Goal: Task Accomplishment & Management: Complete application form

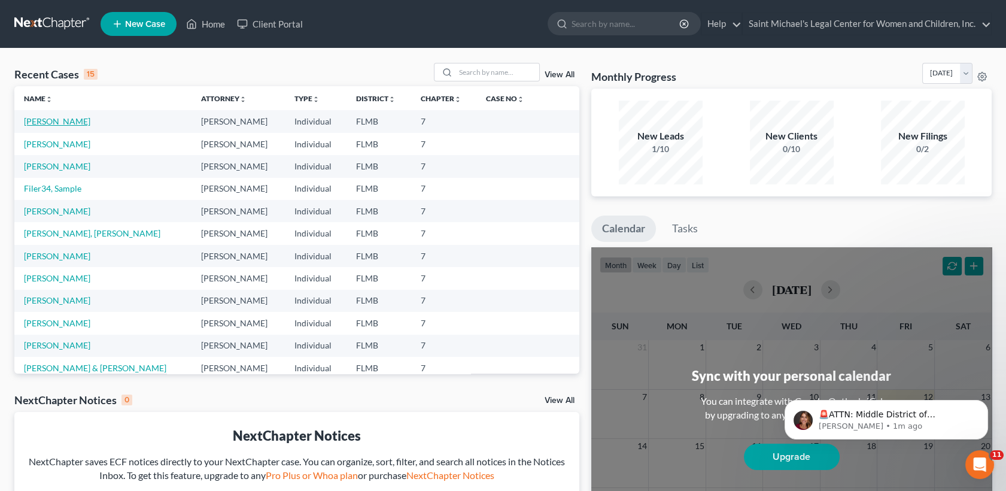
click at [69, 122] on link "[PERSON_NAME]" at bounding box center [57, 121] width 66 height 10
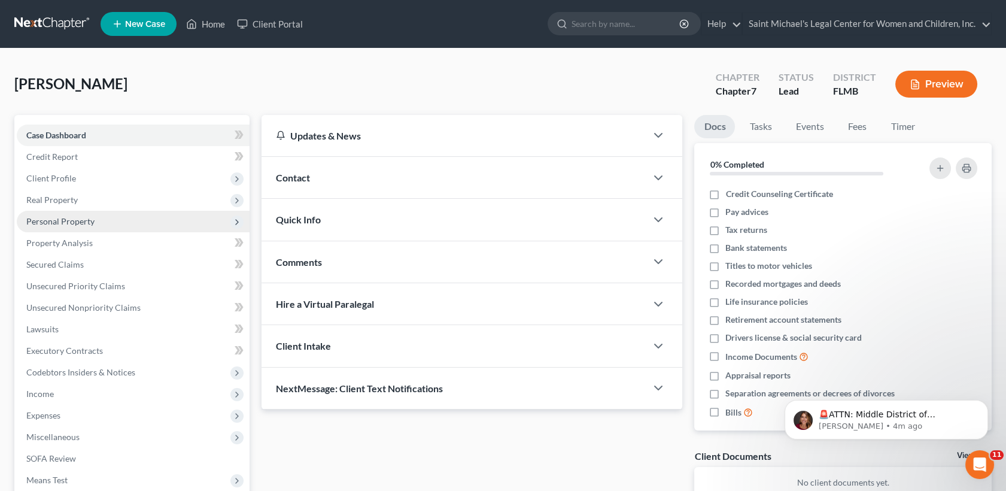
click at [75, 214] on span "Personal Property" at bounding box center [133, 222] width 233 height 22
drag, startPoint x: 75, startPoint y: 214, endPoint x: 74, endPoint y: 226, distance: 12.7
click at [74, 226] on span "Personal Property" at bounding box center [133, 222] width 233 height 22
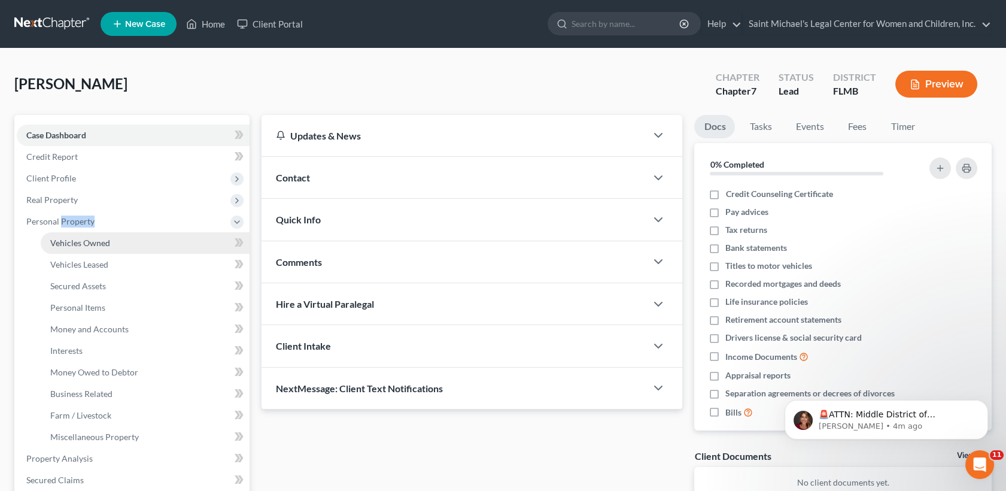
click at [72, 244] on span "Vehicles Owned" at bounding box center [80, 243] width 60 height 10
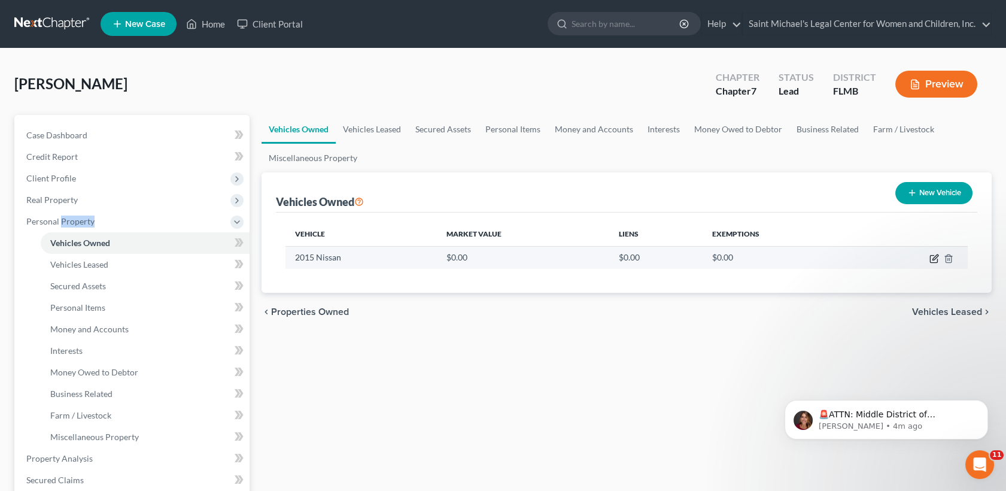
drag, startPoint x: 932, startPoint y: 256, endPoint x: 935, endPoint y: 262, distance: 6.2
click at [935, 262] on icon "button" at bounding box center [933, 259] width 7 height 7
select select "0"
select select "11"
select select "0"
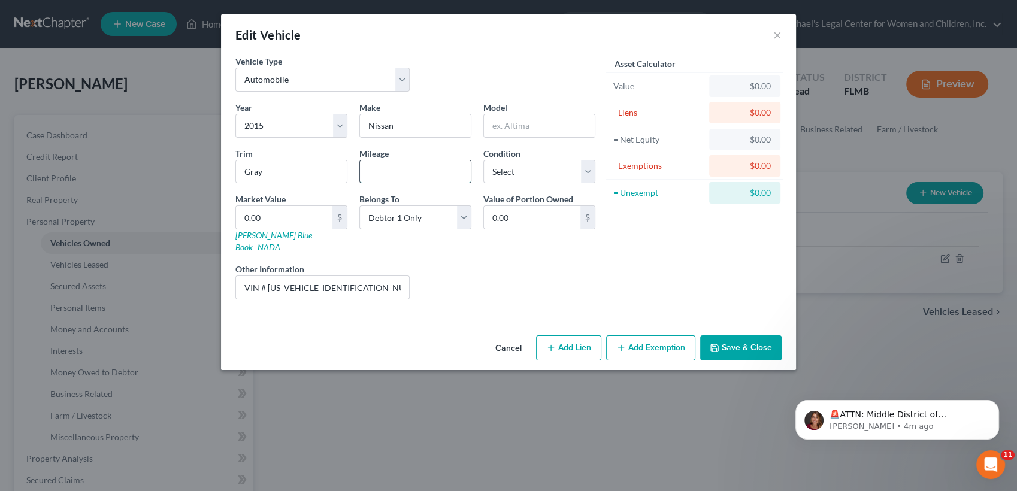
click at [435, 171] on input "text" at bounding box center [415, 171] width 111 height 23
type input "36542"
click at [531, 280] on div "Liens Select" at bounding box center [509, 281] width 186 height 37
click at [921, 311] on div "Edit Vehicle × Vehicle Type Select Automobile Truck Trailer Watercraft Aircraft…" at bounding box center [508, 245] width 1017 height 491
click at [748, 335] on button "Save & Close" at bounding box center [740, 347] width 81 height 25
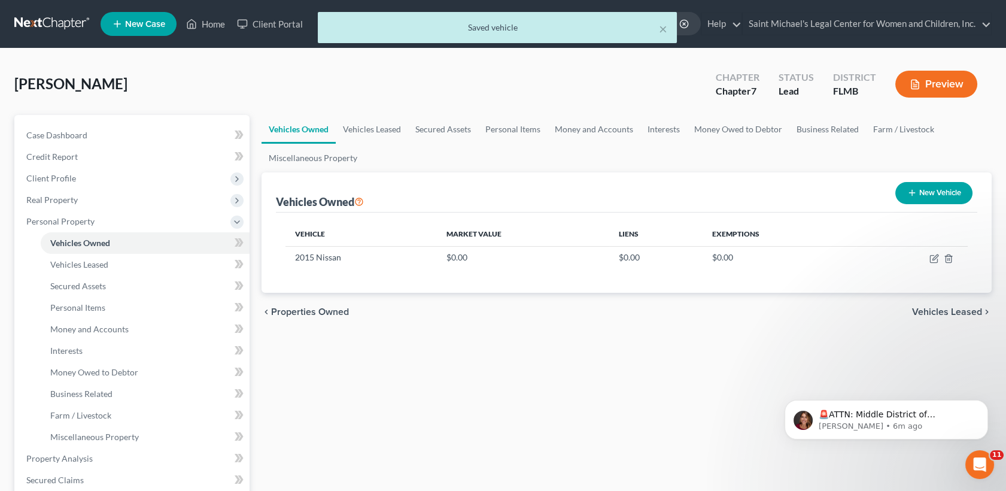
scroll to position [360, 0]
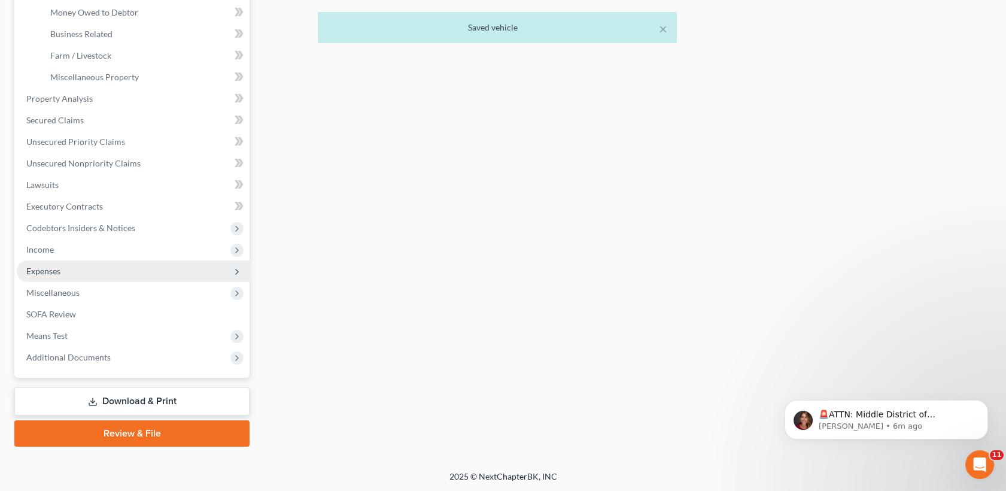
click at [114, 274] on span "Expenses" at bounding box center [133, 271] width 233 height 22
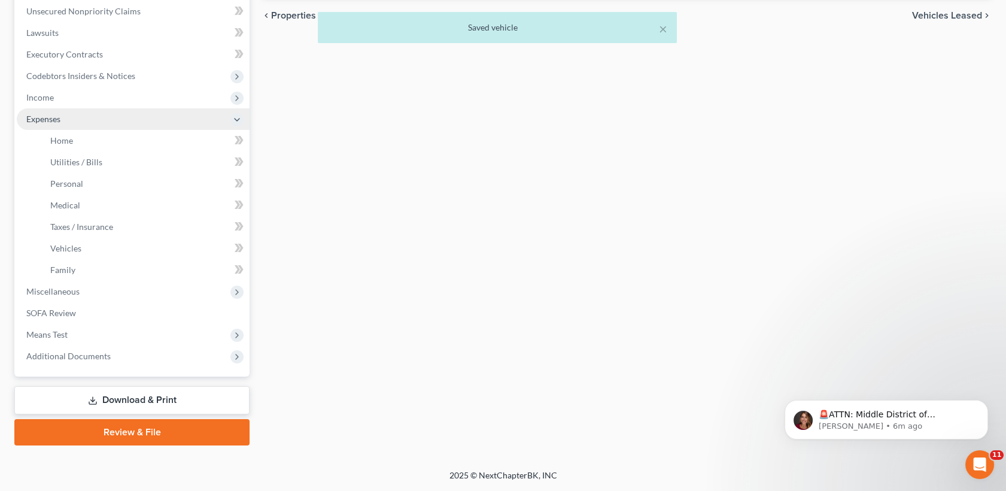
scroll to position [295, 0]
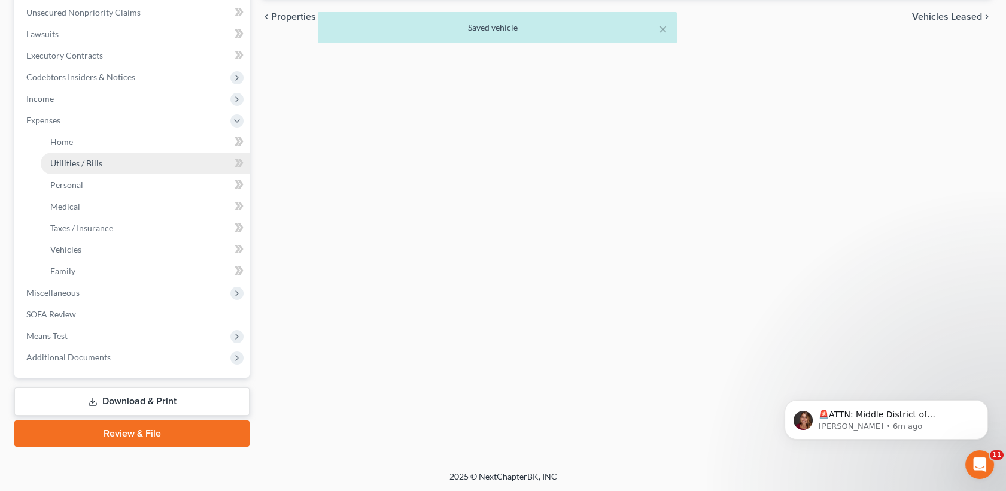
click at [121, 153] on link "Utilities / Bills" at bounding box center [145, 164] width 209 height 22
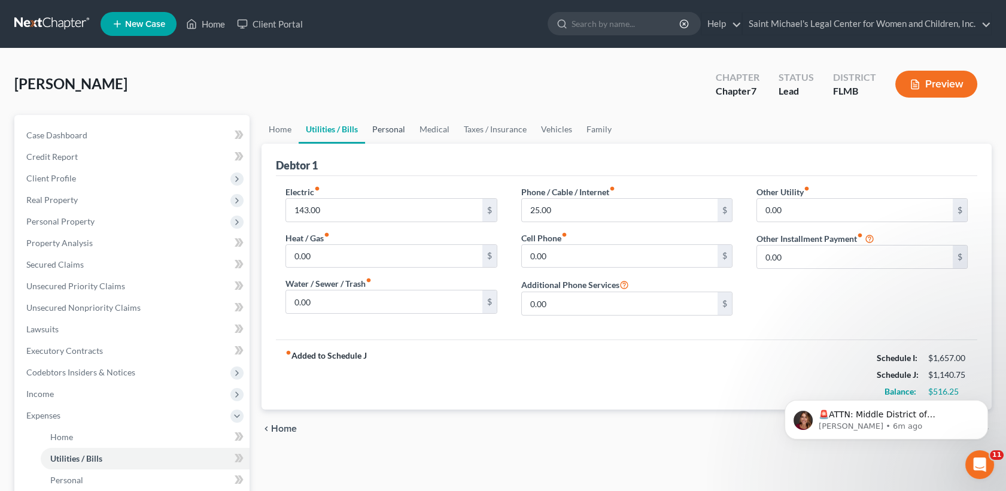
click at [371, 131] on link "Personal" at bounding box center [388, 129] width 47 height 29
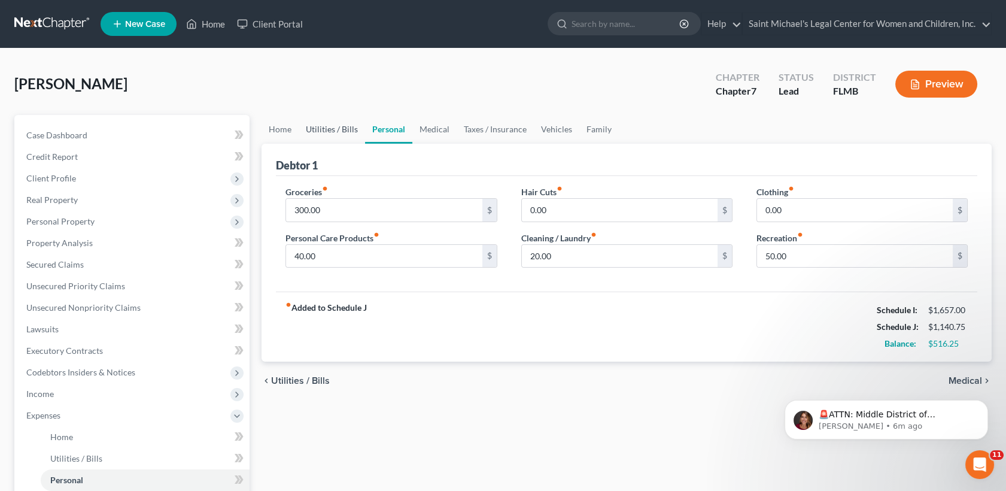
click at [311, 127] on link "Utilities / Bills" at bounding box center [332, 129] width 66 height 29
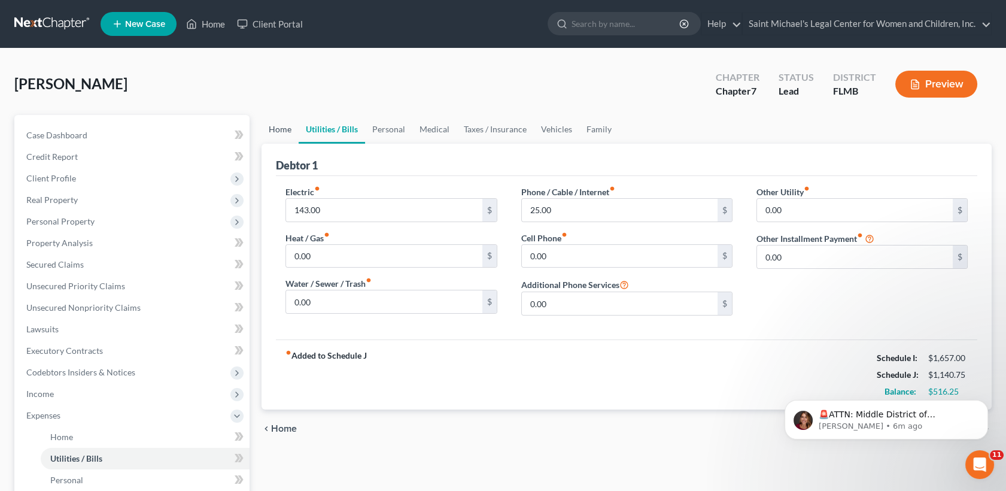
click at [283, 129] on link "Home" at bounding box center [280, 129] width 37 height 29
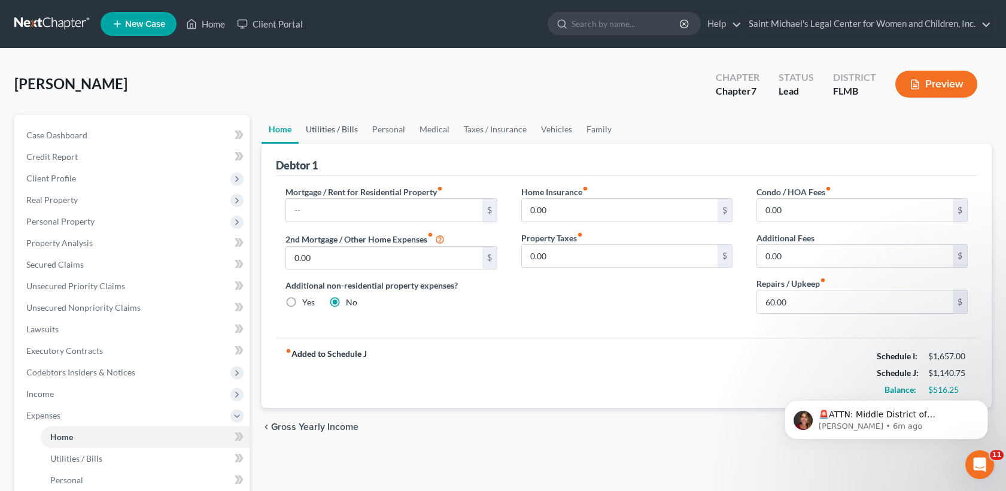
click at [345, 129] on link "Utilities / Bills" at bounding box center [332, 129] width 66 height 29
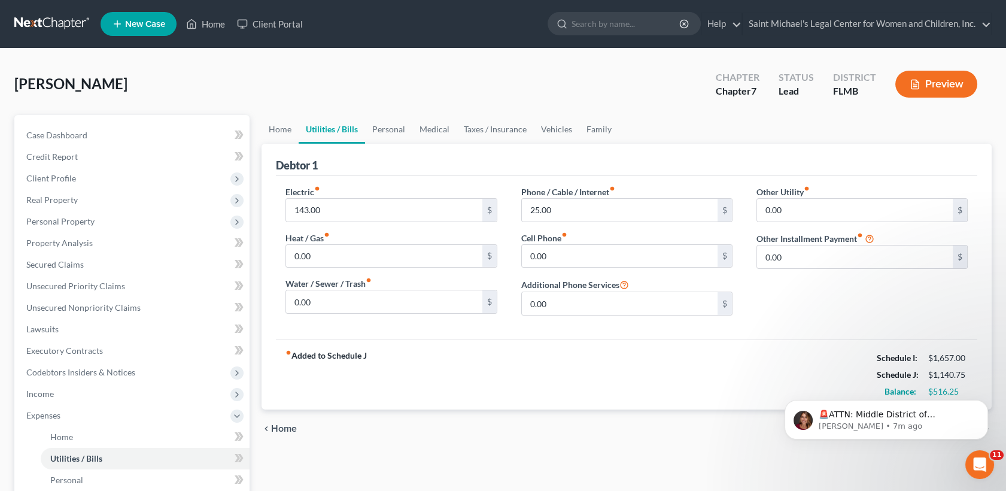
click at [742, 339] on div "fiber_manual_record Added to Schedule J Schedule I: $1,657.00 Schedule J: $1,14…" at bounding box center [627, 374] width 702 height 70
click at [133, 309] on span "Unsecured Nonpriority Claims" at bounding box center [83, 307] width 114 height 10
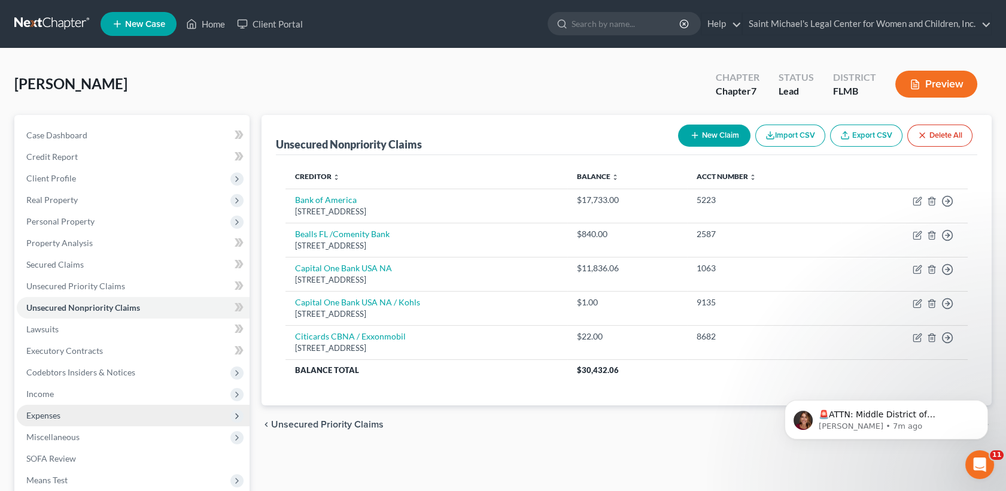
click at [81, 418] on span "Expenses" at bounding box center [133, 416] width 233 height 22
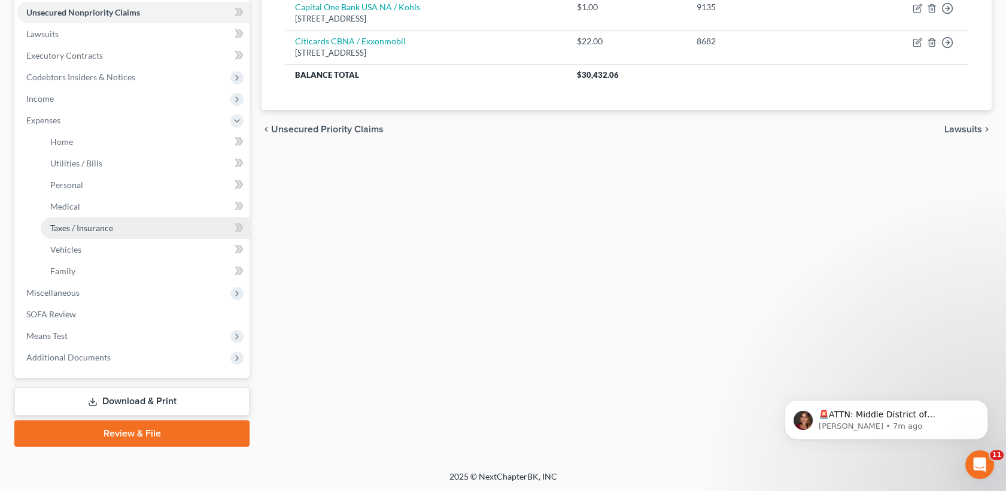
click at [117, 229] on link "Taxes / Insurance" at bounding box center [145, 228] width 209 height 22
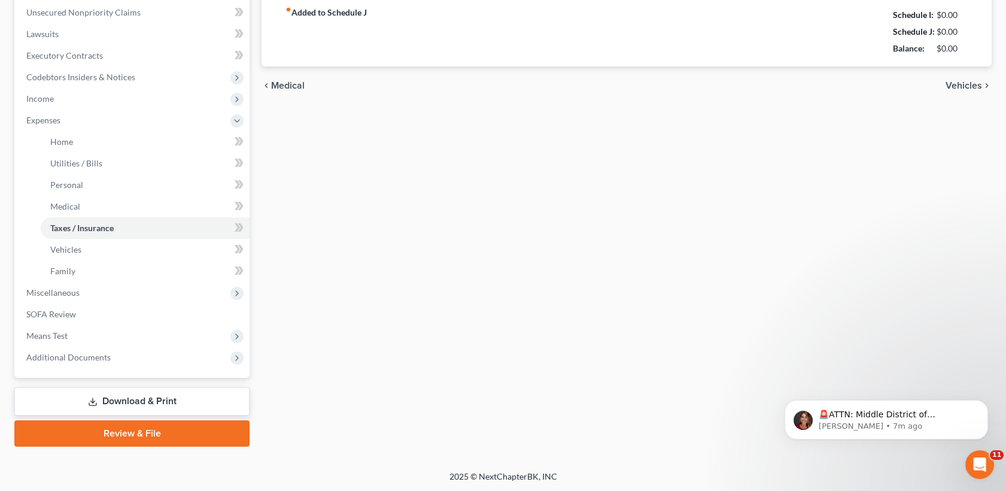
type input "0.00"
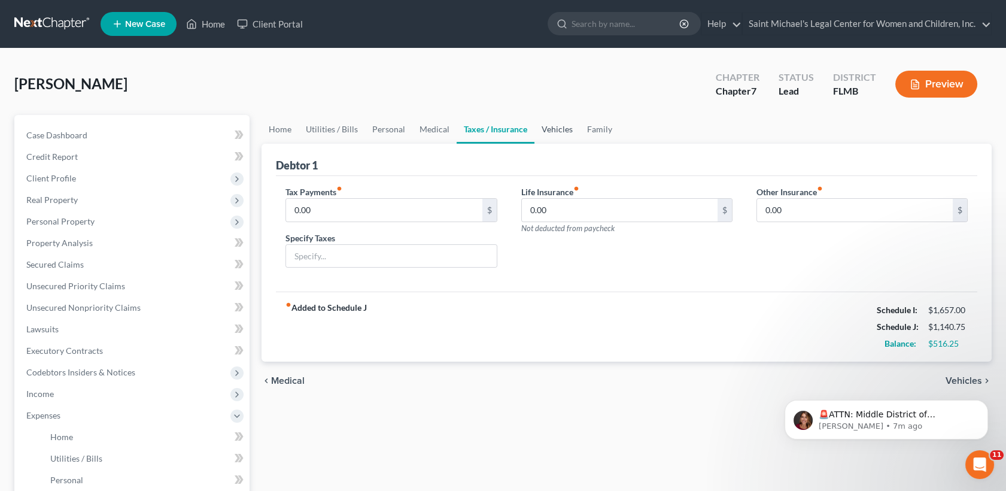
click at [550, 132] on link "Vehicles" at bounding box center [558, 129] width 46 height 29
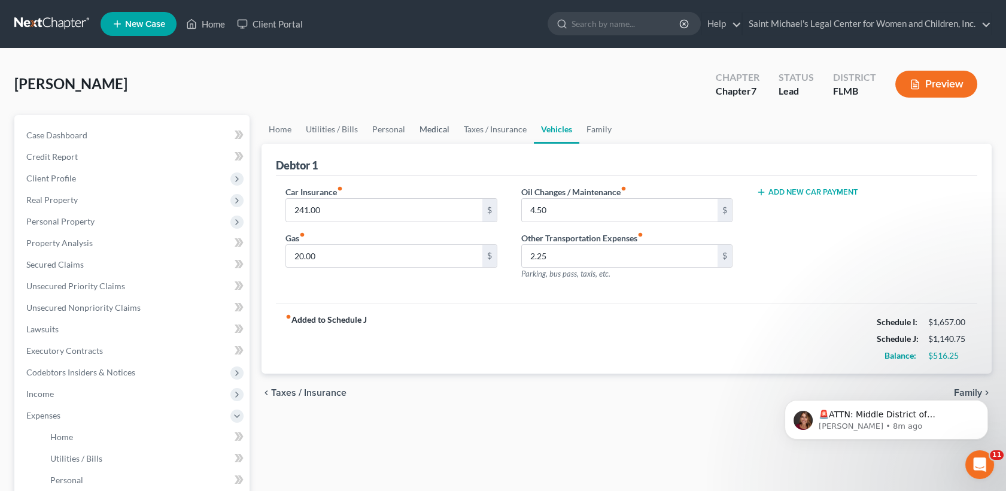
click at [429, 131] on link "Medical" at bounding box center [435, 129] width 44 height 29
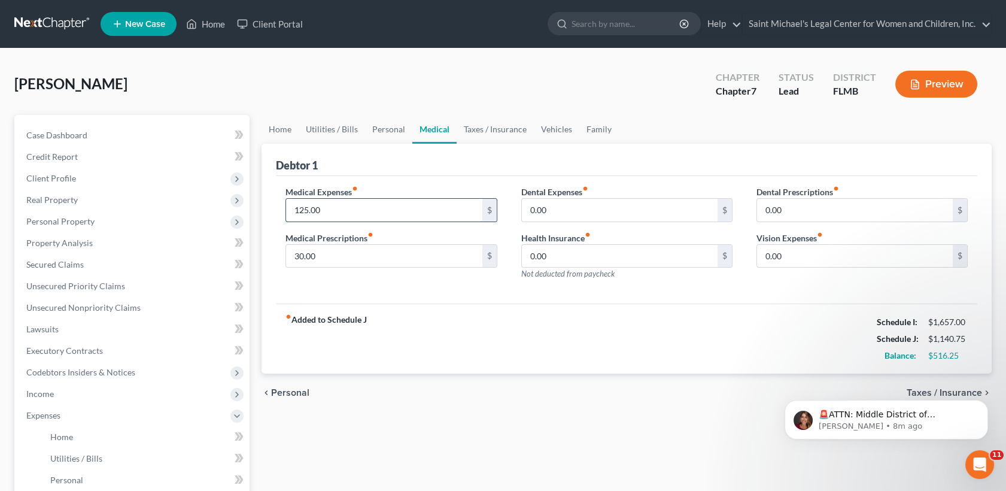
click at [365, 205] on input "125.00" at bounding box center [384, 210] width 196 height 23
click at [493, 168] on div "Debtor 1" at bounding box center [627, 160] width 702 height 32
click at [108, 396] on span "Income" at bounding box center [133, 394] width 233 height 22
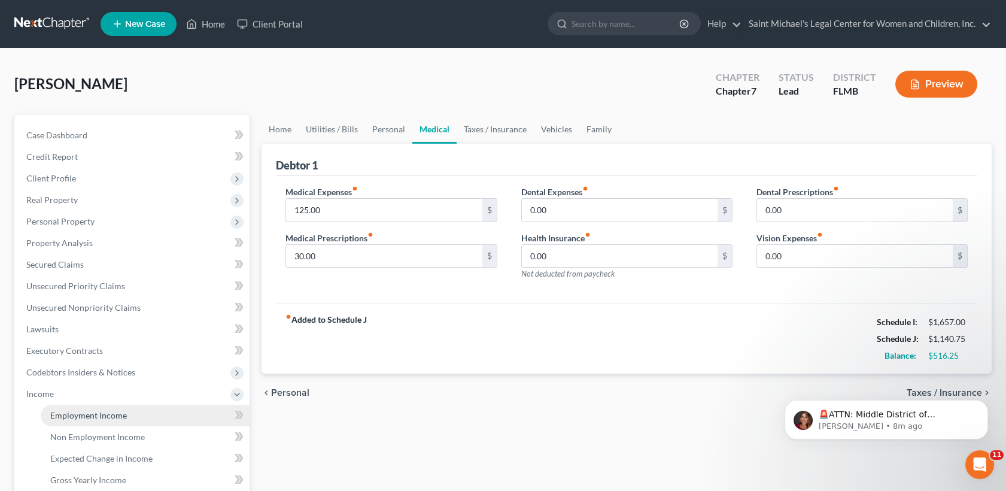
click at [123, 420] on link "Employment Income" at bounding box center [145, 416] width 209 height 22
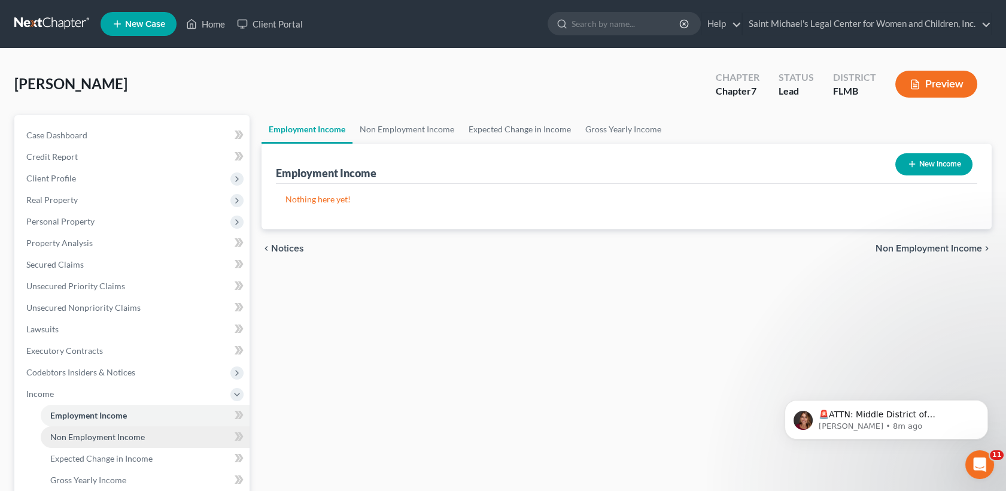
click at [125, 436] on span "Non Employment Income" at bounding box center [97, 437] width 95 height 10
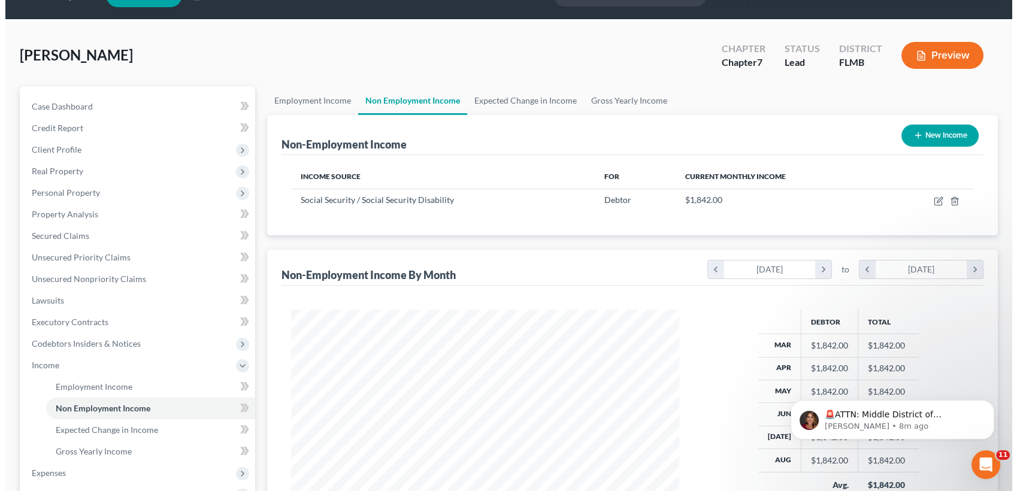
scroll to position [29, 0]
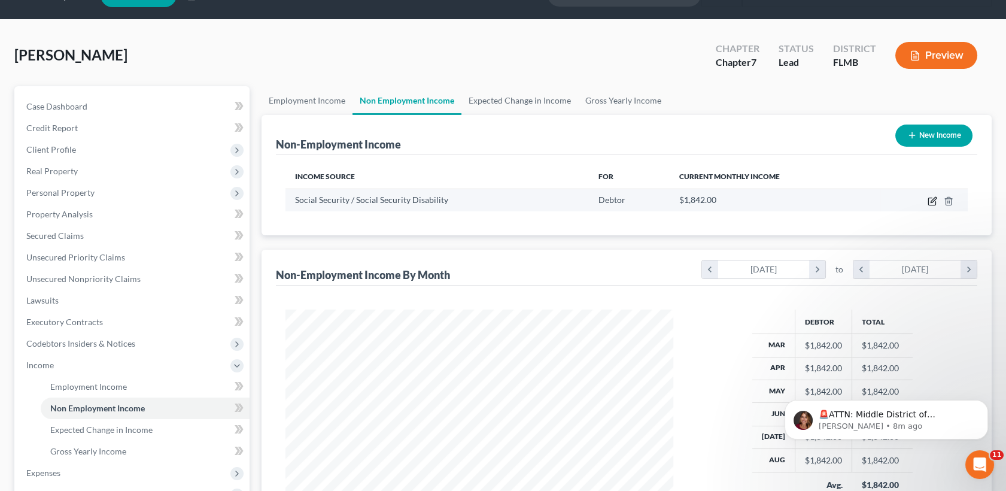
click at [934, 199] on icon "button" at bounding box center [933, 199] width 5 height 5
select select "4"
select select "0"
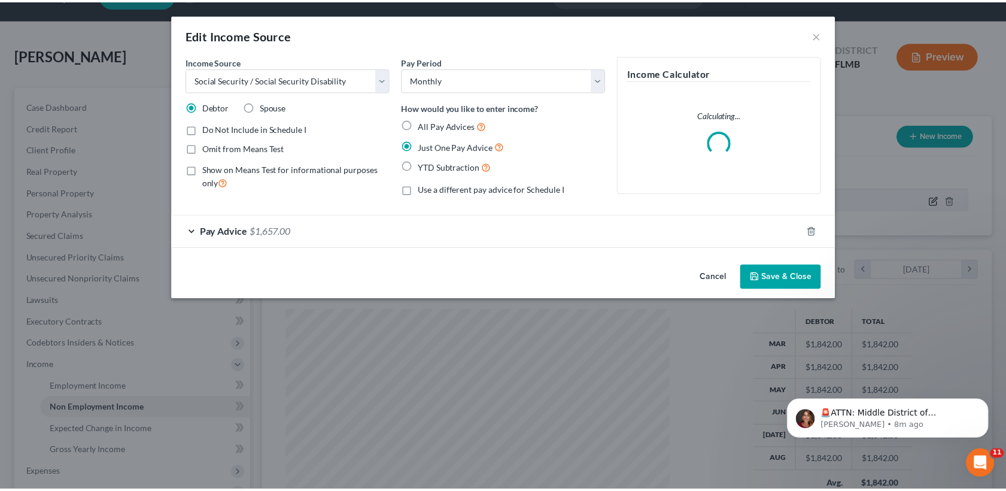
scroll to position [214, 417]
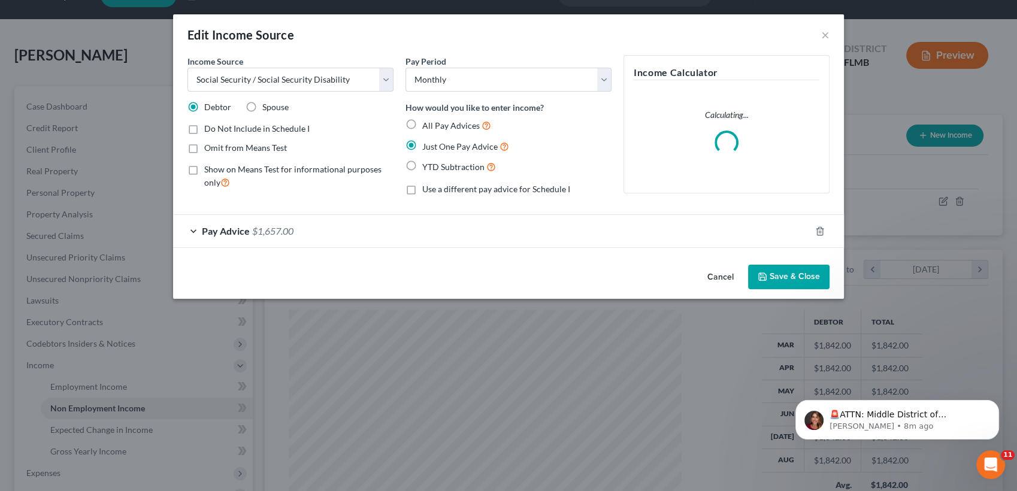
click at [356, 238] on div "Pay Advice $1,657.00" at bounding box center [491, 231] width 637 height 32
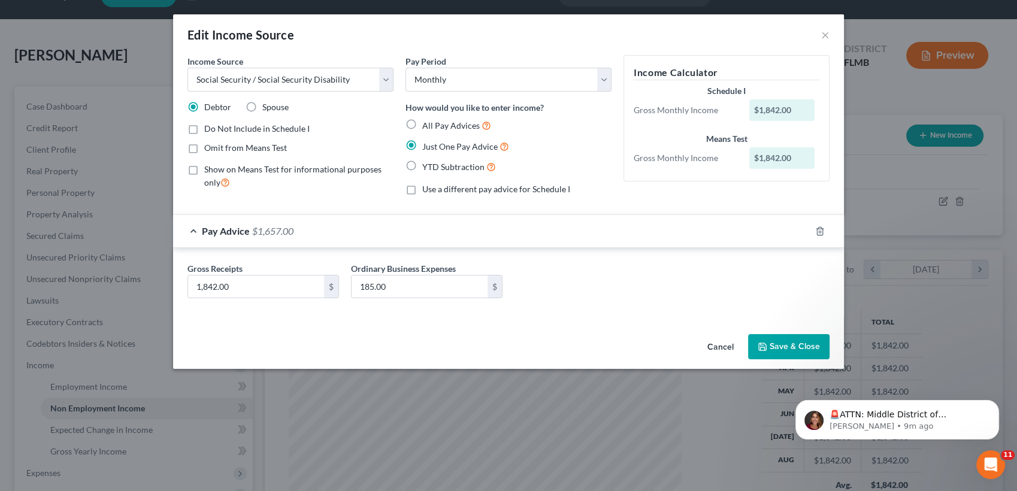
click at [722, 341] on button "Cancel" at bounding box center [721, 347] width 46 height 24
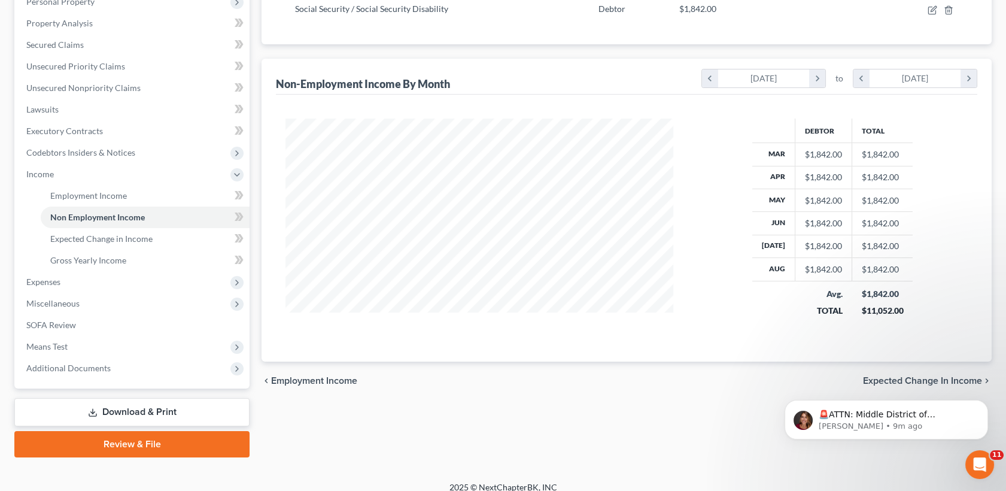
scroll to position [231, 0]
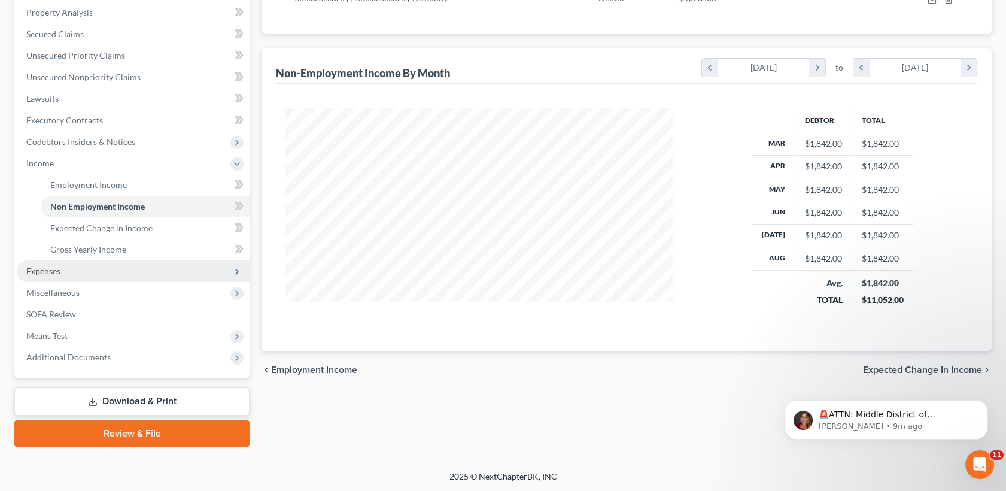
click at [113, 268] on span "Expenses" at bounding box center [133, 271] width 233 height 22
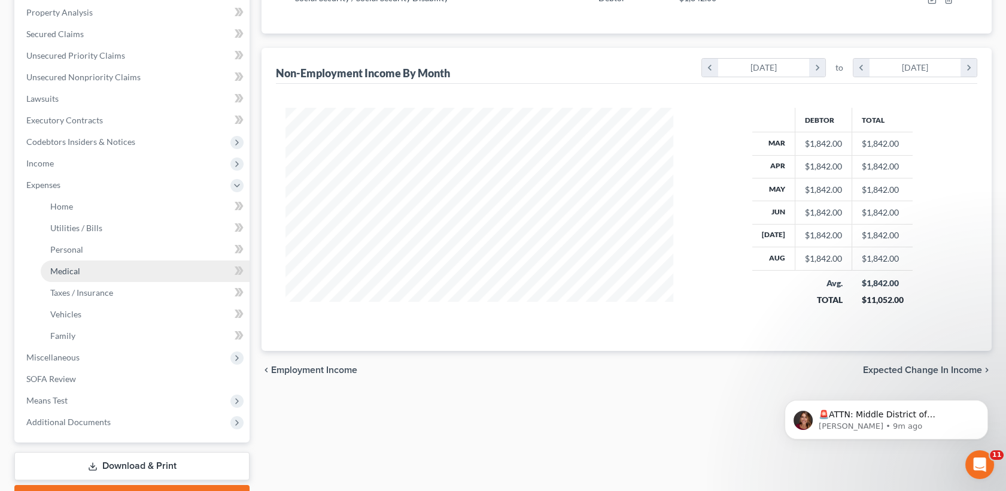
click at [110, 271] on link "Medical" at bounding box center [145, 271] width 209 height 22
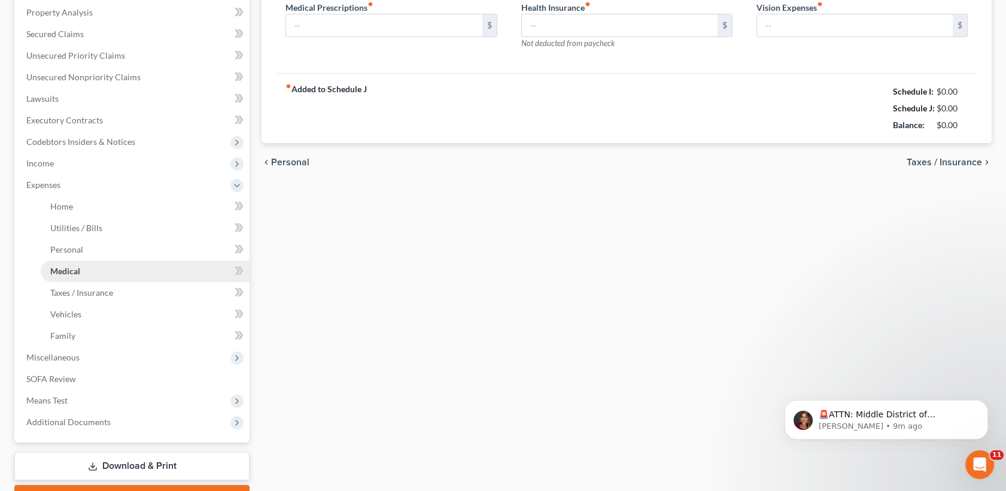
type input "125.00"
type input "30.00"
type input "0.00"
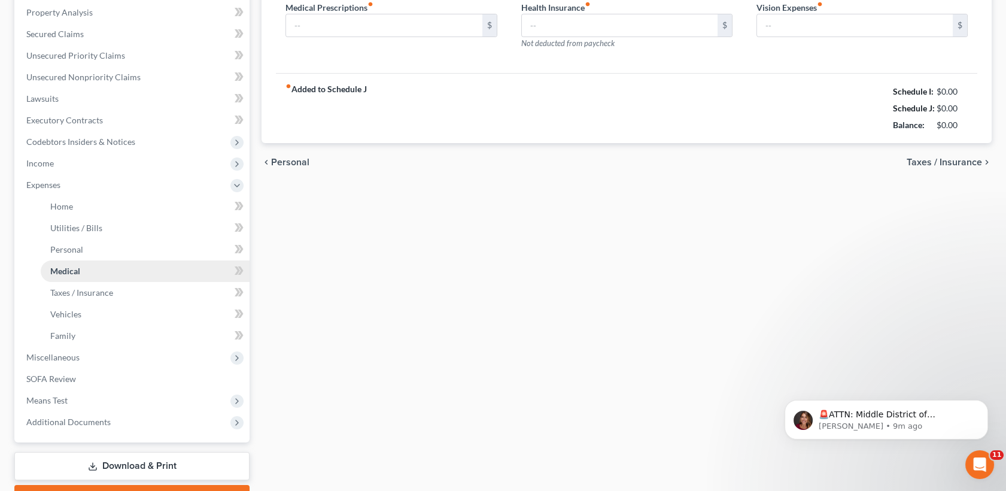
type input "0.00"
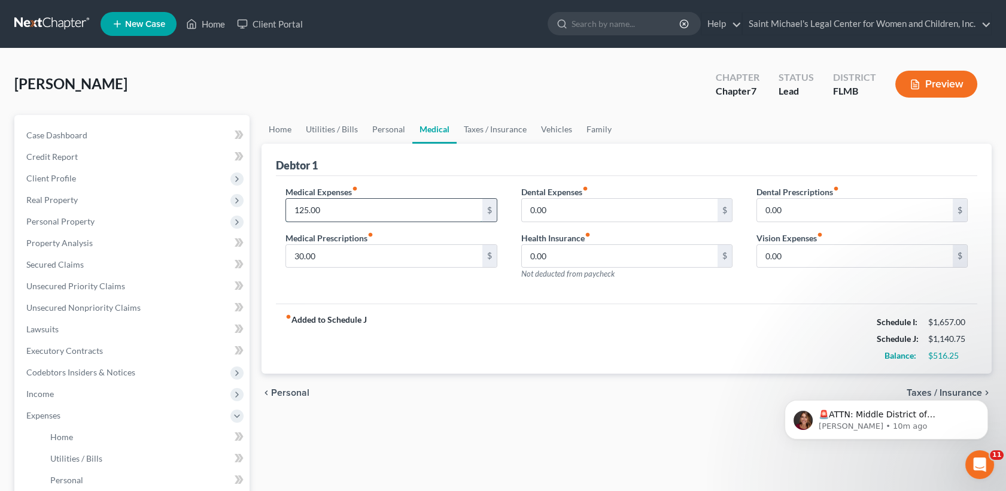
click at [367, 200] on input "125.00" at bounding box center [384, 210] width 196 height 23
type input "4"
click at [566, 266] on div "0.00 $" at bounding box center [627, 256] width 211 height 24
click at [565, 260] on input "0.00" at bounding box center [620, 256] width 196 height 23
type input "500"
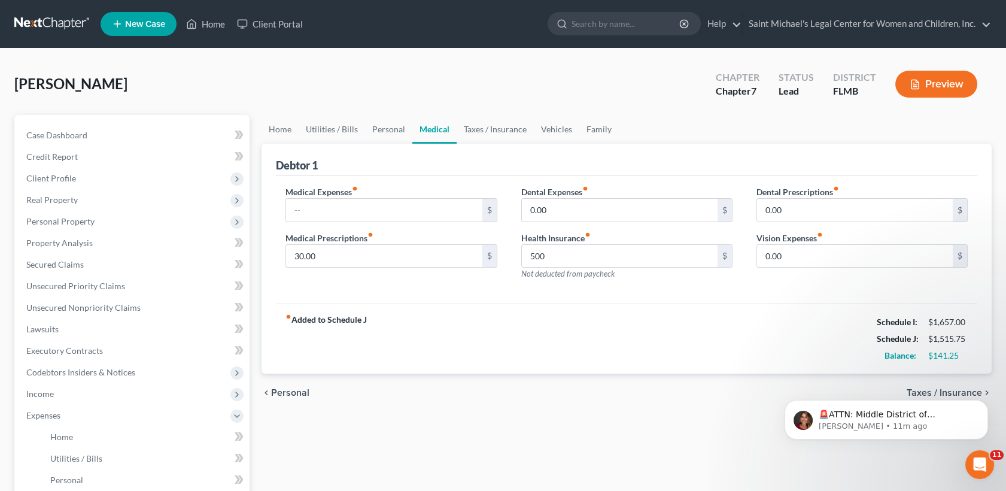
click at [630, 367] on div "fiber_manual_record Added to Schedule J Schedule I: $1,657.00 Schedule J: $1,51…" at bounding box center [627, 339] width 702 height 70
click at [651, 342] on div "fiber_manual_record Added to Schedule J Schedule I: $1,657.00 Schedule J: $1,51…" at bounding box center [627, 339] width 702 height 70
click at [331, 248] on input "30.00" at bounding box center [384, 256] width 196 height 23
click at [900, 131] on ul "Home Utilities / Bills Personal Medical Taxes / Insurance Vehicles Family" at bounding box center [627, 129] width 730 height 29
click at [163, 407] on span "Expenses" at bounding box center [133, 416] width 233 height 22
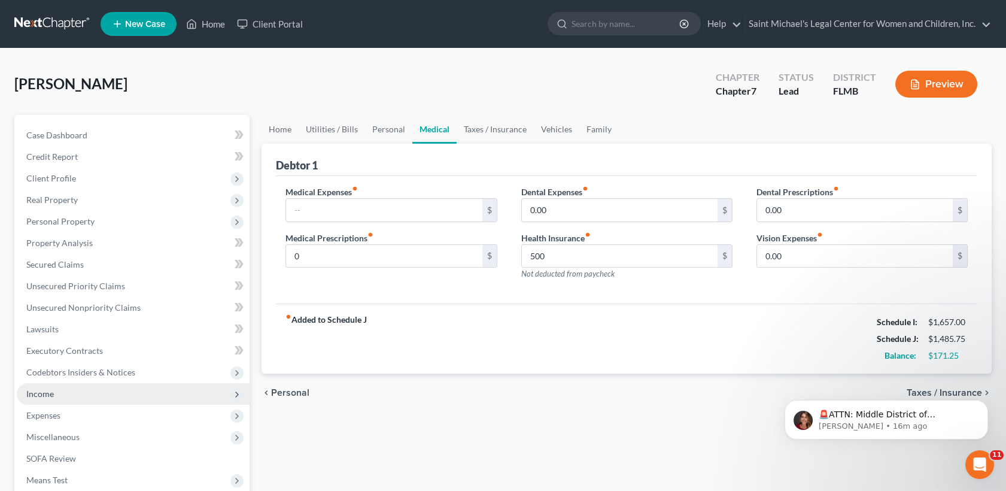
click at [135, 397] on span "Income" at bounding box center [133, 394] width 233 height 22
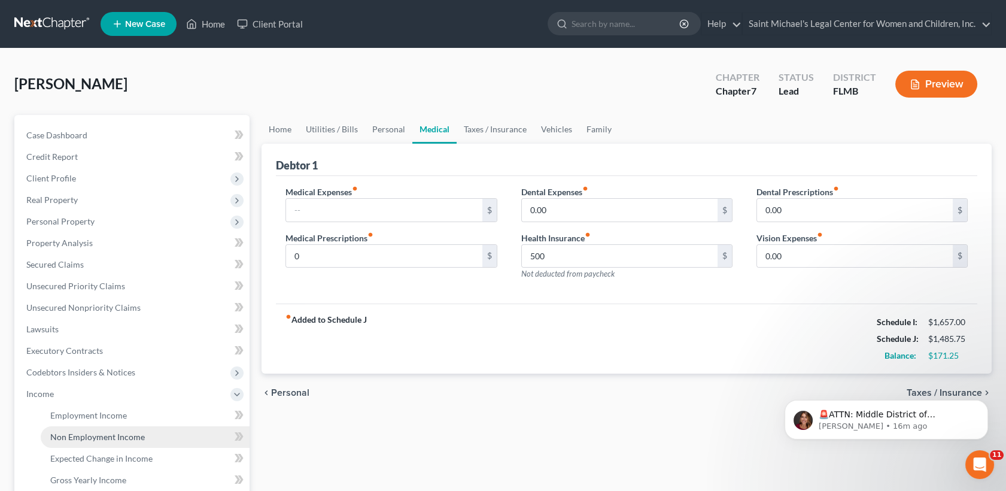
click at [141, 443] on link "Non Employment Income" at bounding box center [145, 437] width 209 height 22
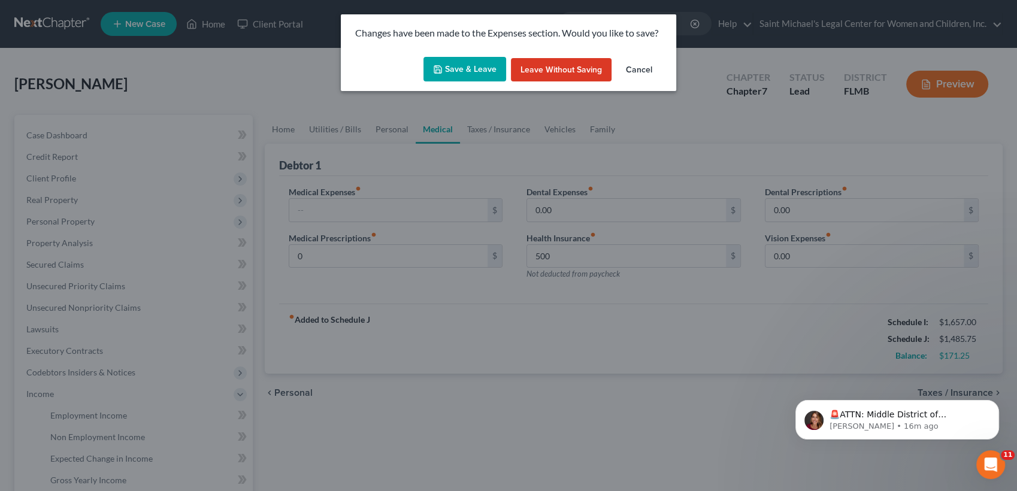
click at [450, 74] on button "Save & Leave" at bounding box center [464, 69] width 83 height 25
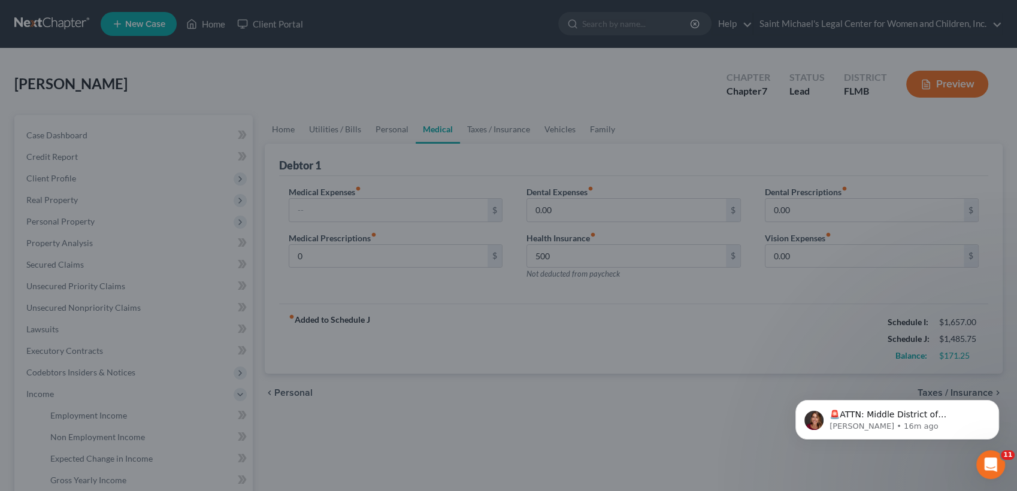
type input "0.00"
type input "500.00"
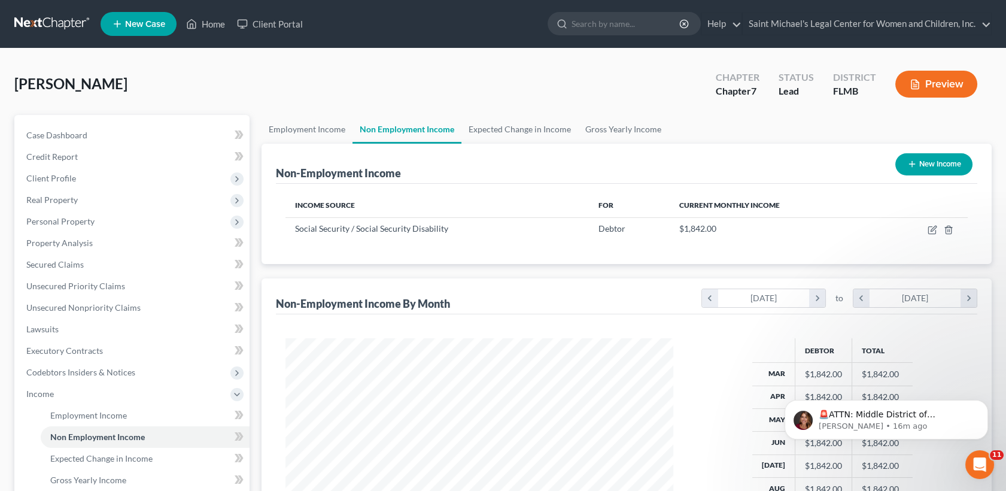
scroll to position [214, 412]
click at [505, 132] on link "Expected Change in Income" at bounding box center [520, 129] width 117 height 29
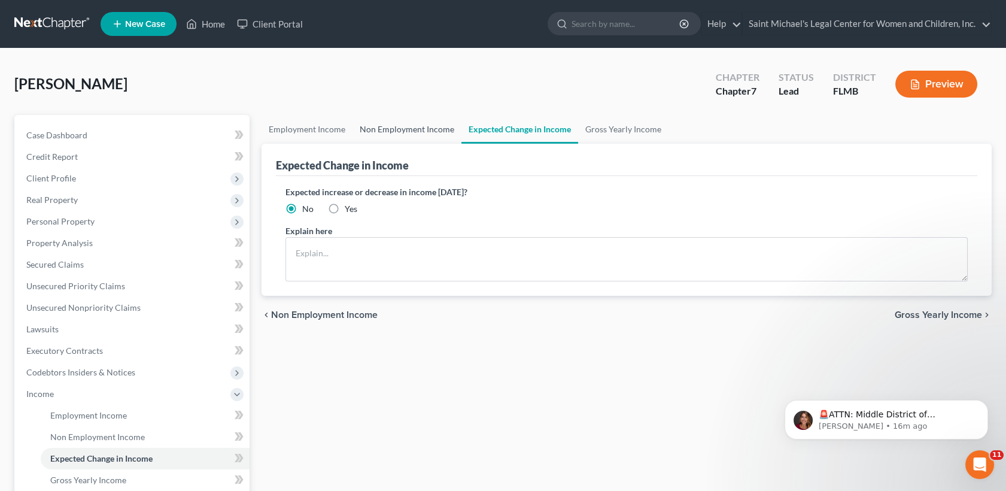
click at [416, 134] on link "Non Employment Income" at bounding box center [407, 129] width 109 height 29
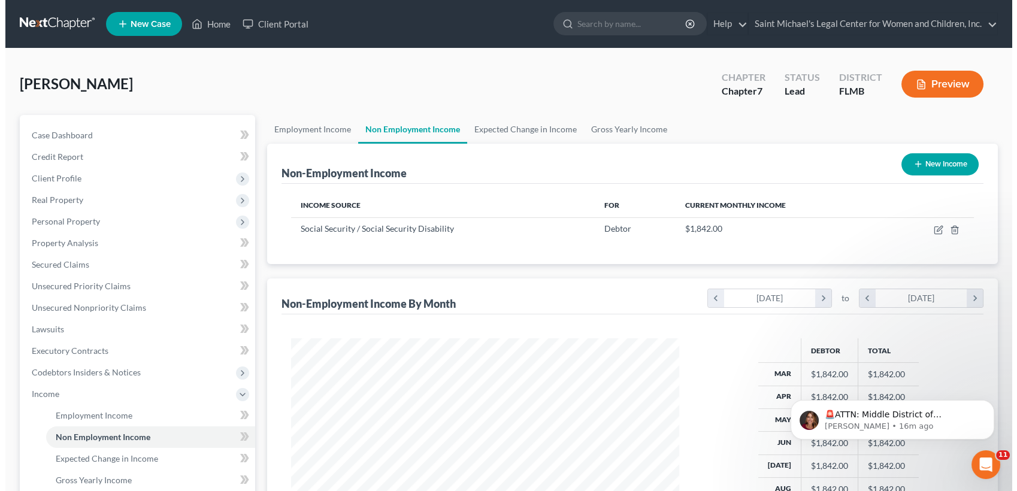
scroll to position [214, 412]
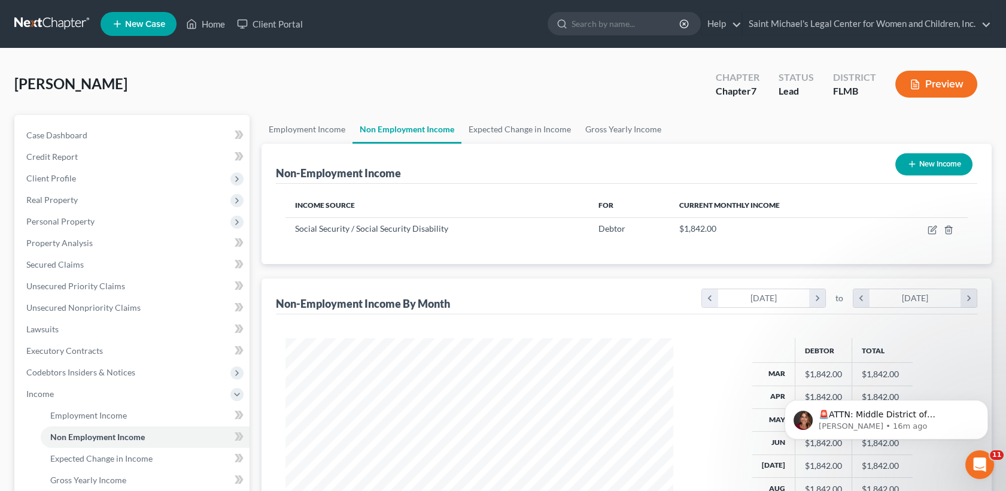
click at [933, 154] on button "New Income" at bounding box center [934, 164] width 77 height 22
select select "0"
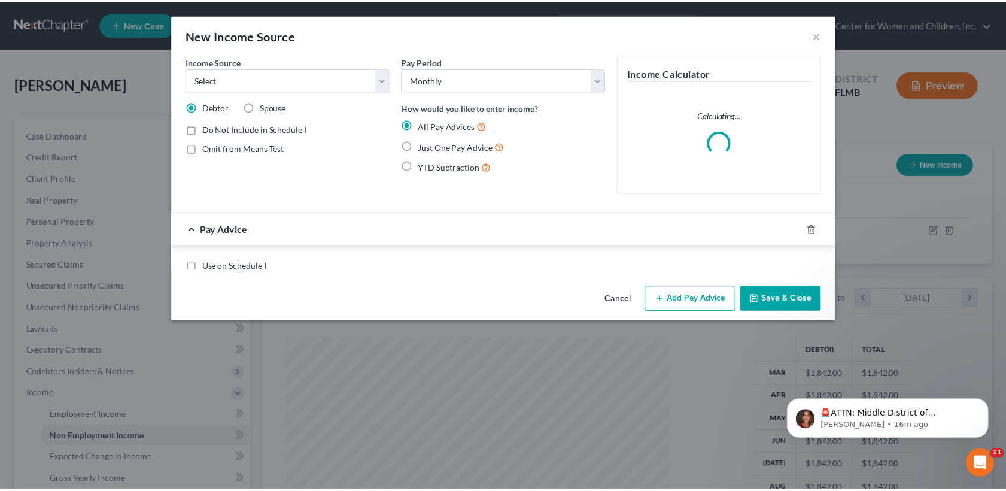
scroll to position [214, 417]
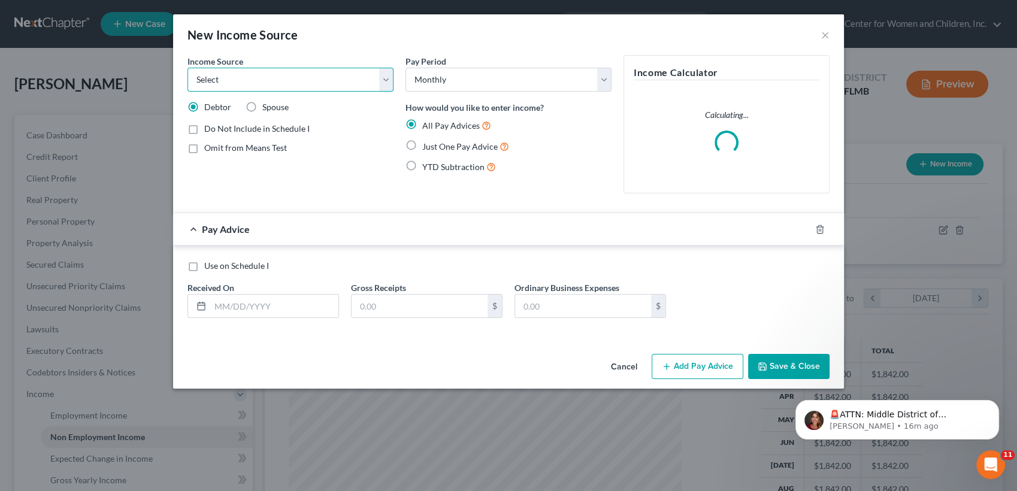
click at [282, 77] on select "Select Unemployment Disability (from employer) Pension Retirement Social Securi…" at bounding box center [290, 80] width 206 height 24
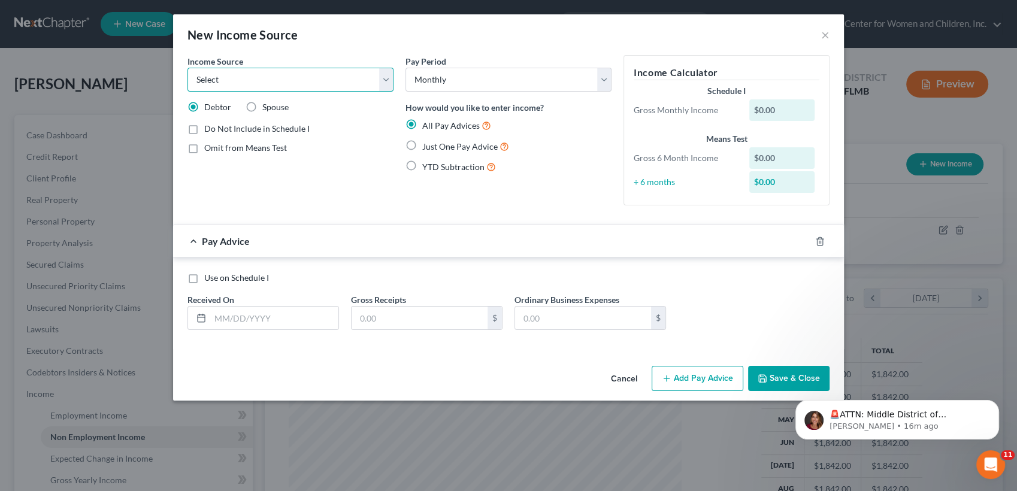
select select "13"
click at [187, 68] on select "Select Unemployment Disability (from employer) Pension Retirement Social Securi…" at bounding box center [290, 80] width 206 height 24
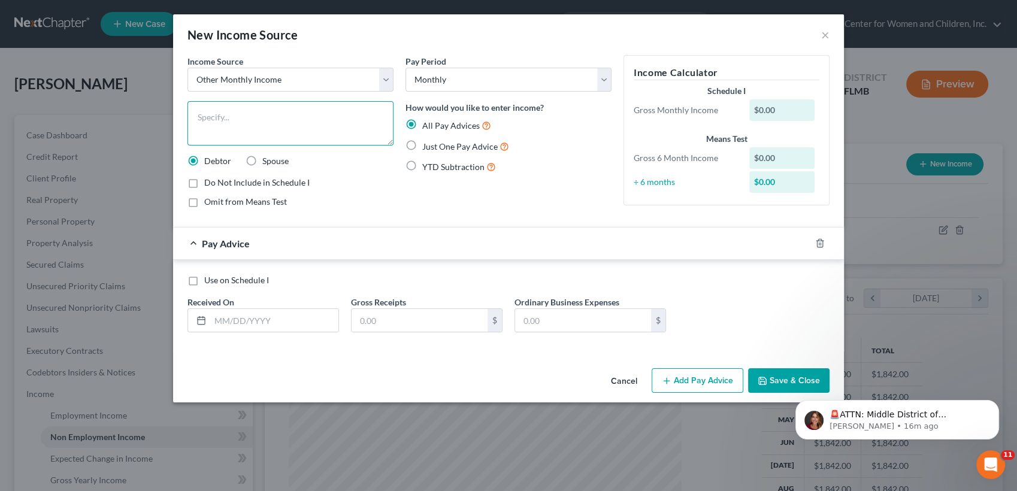
click at [240, 123] on textarea at bounding box center [290, 123] width 206 height 44
click at [263, 318] on input "text" at bounding box center [274, 320] width 128 height 23
type input "[DATE]"
click at [422, 145] on label "Just One Pay Advice" at bounding box center [465, 147] width 87 height 14
click at [427, 145] on input "Just One Pay Advice" at bounding box center [431, 144] width 8 height 8
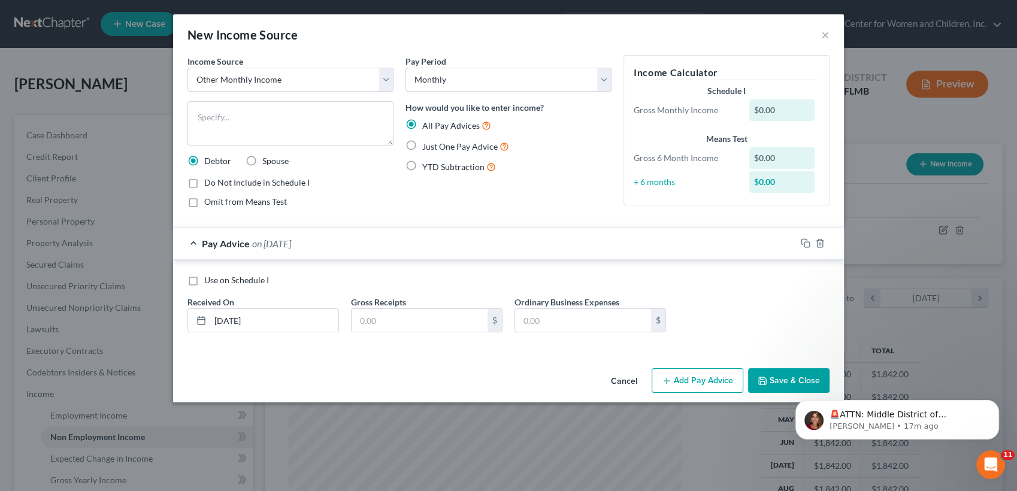
radio input "true"
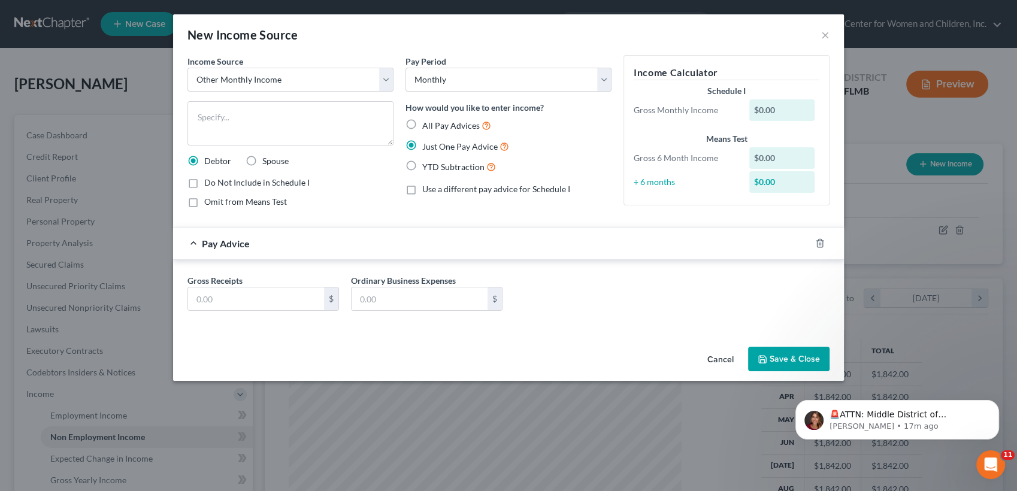
click at [422, 119] on label "All Pay Advices" at bounding box center [456, 126] width 69 height 14
click at [427, 119] on input "All Pay Advices" at bounding box center [431, 123] width 8 height 8
radio input "true"
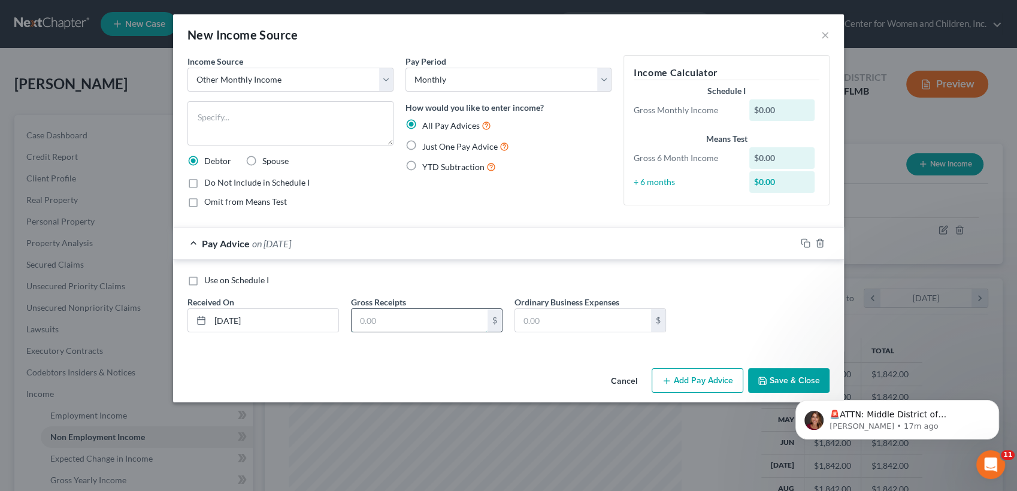
click at [393, 319] on input "text" at bounding box center [419, 320] width 136 height 23
type input "143"
click at [302, 98] on div "Income Source * Select Unemployment Disability (from employer) Pension Retireme…" at bounding box center [290, 136] width 218 height 162
click at [302, 107] on textarea at bounding box center [290, 123] width 206 height 44
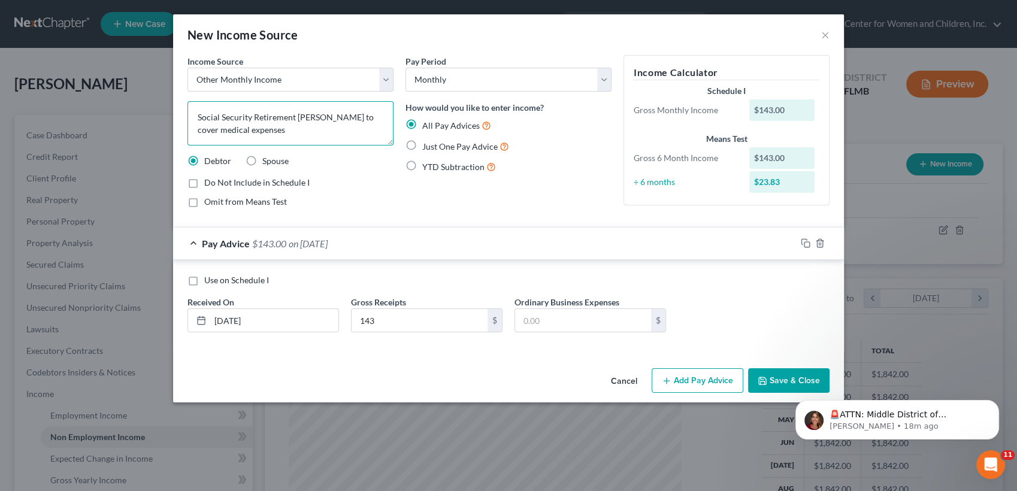
type textarea "Social Security Retirement [PERSON_NAME] to cover medical expenses"
click at [790, 384] on body "🚨ATTN: Middle District of [US_STATE] The court has added a new Credit Counselin…" at bounding box center [897, 417] width 230 height 74
click at [781, 378] on html "🚨ATTN: Middle District of [US_STATE] The court has added a new Credit Counselin…" at bounding box center [896, 417] width 239 height 84
click at [778, 377] on button "Save & Close" at bounding box center [788, 380] width 81 height 25
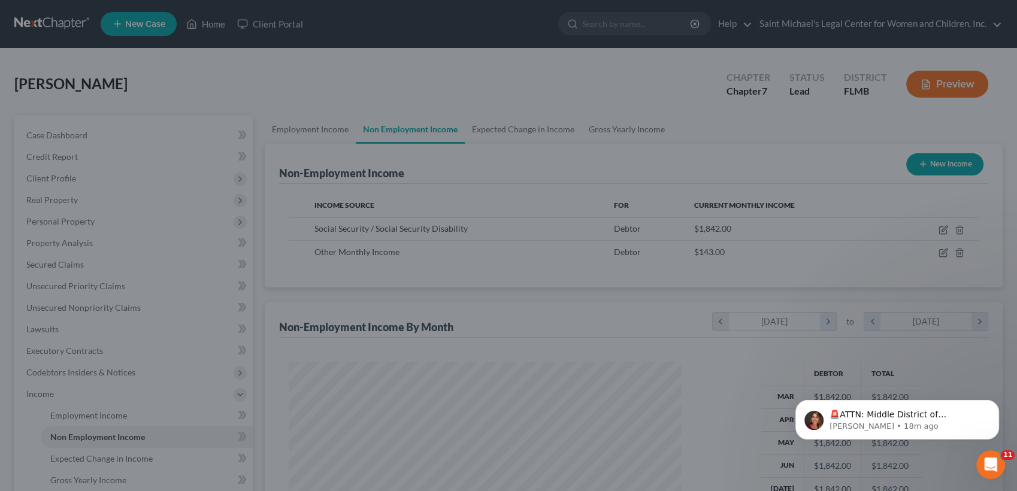
scroll to position [598533, 598335]
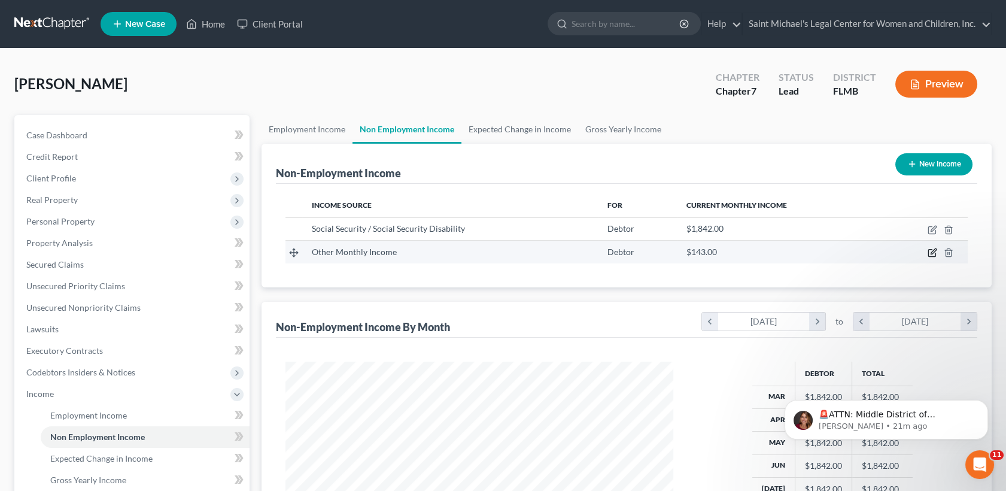
click at [931, 251] on icon "button" at bounding box center [933, 253] width 10 height 10
select select "13"
select select "0"
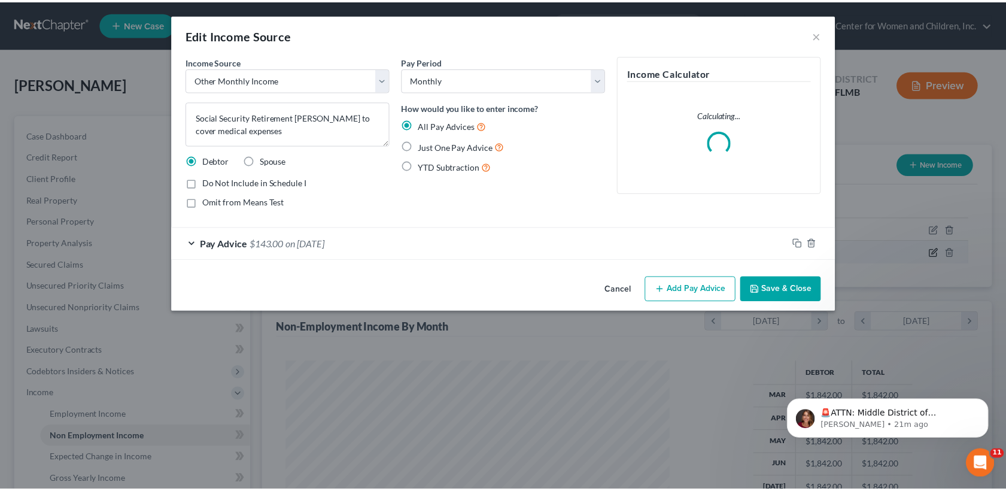
scroll to position [214, 417]
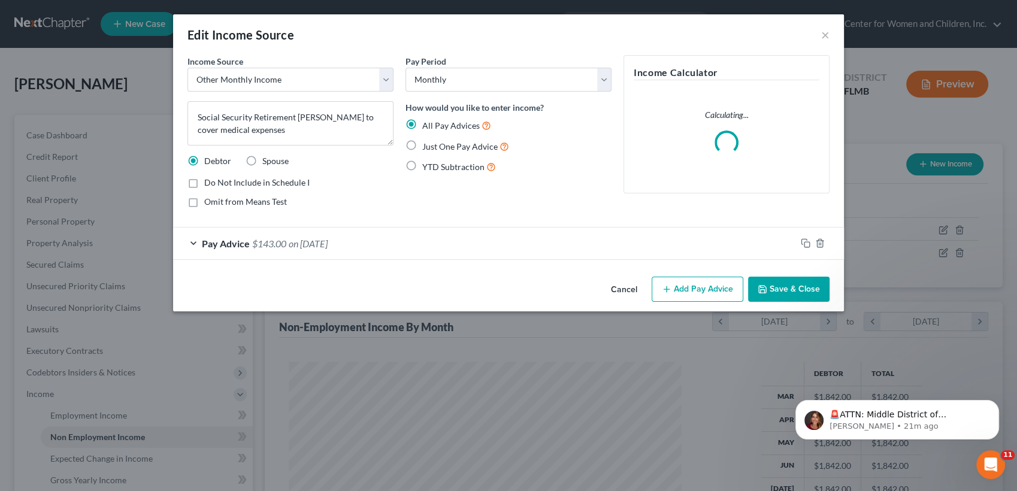
click at [328, 242] on span "on [DATE]" at bounding box center [308, 243] width 39 height 11
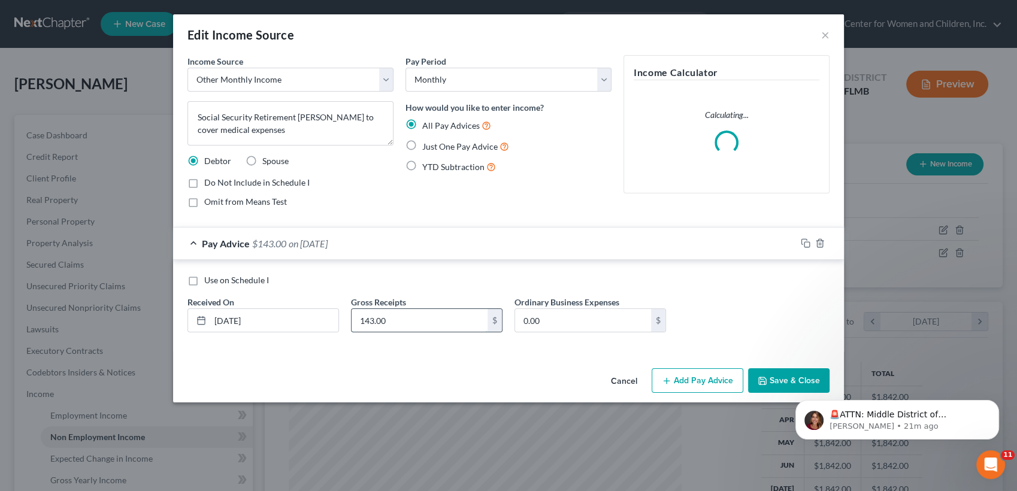
click at [393, 319] on input "143.00" at bounding box center [419, 320] width 136 height 23
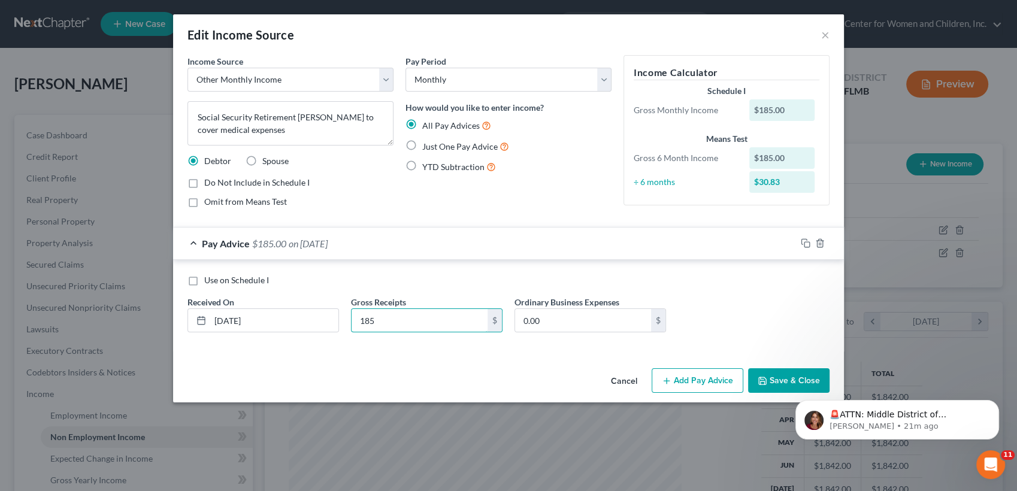
type input "185"
click at [784, 381] on body "🚨ATTN: Middle District of [US_STATE] The court has added a new Credit Counselin…" at bounding box center [897, 417] width 230 height 74
click at [779, 380] on html "🚨ATTN: Middle District of [US_STATE] The court has added a new Credit Counselin…" at bounding box center [896, 417] width 239 height 84
click at [778, 377] on button "Save & Close" at bounding box center [788, 380] width 81 height 25
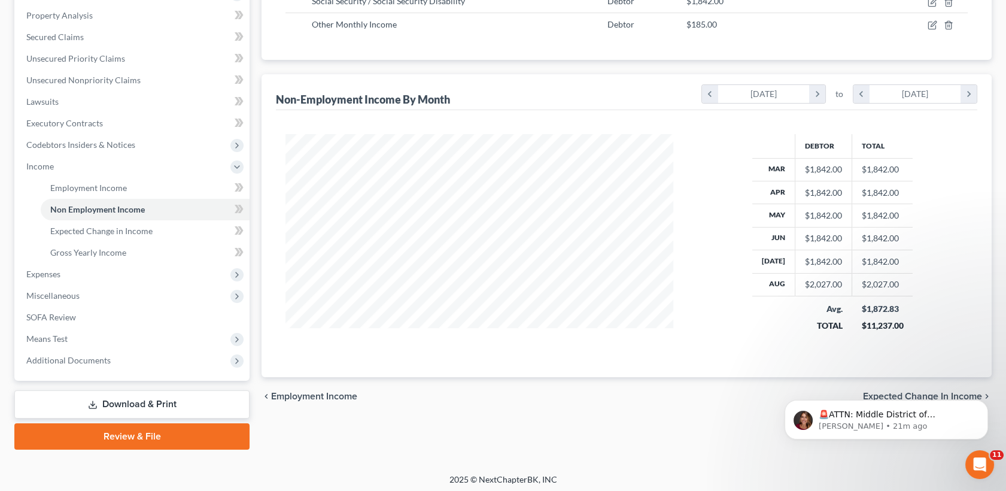
scroll to position [231, 0]
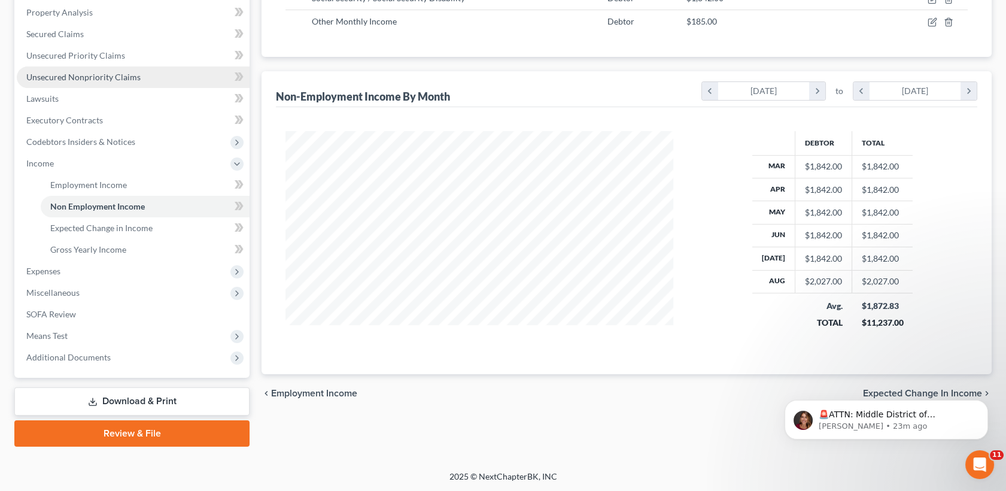
click at [128, 77] on span "Unsecured Nonpriority Claims" at bounding box center [83, 77] width 114 height 10
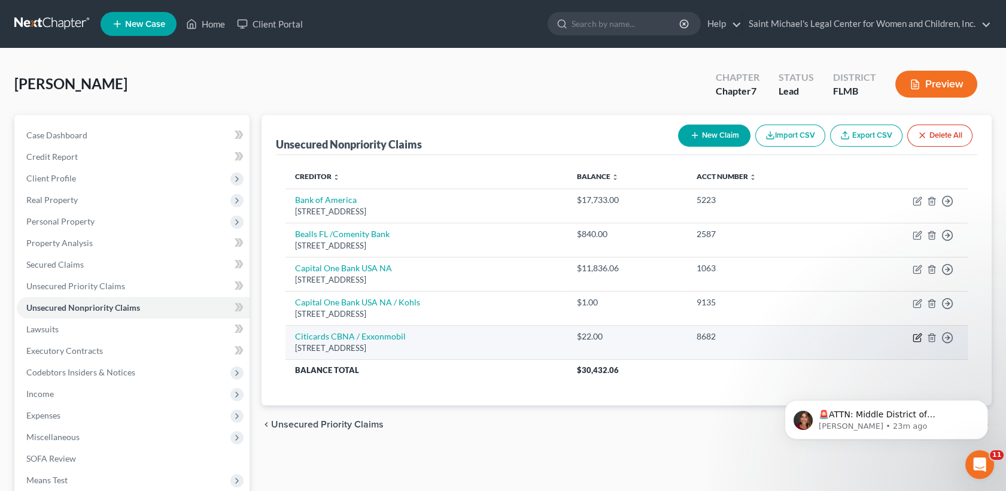
click at [917, 337] on icon "button" at bounding box center [918, 338] width 10 height 10
select select "43"
select select "2"
select select "0"
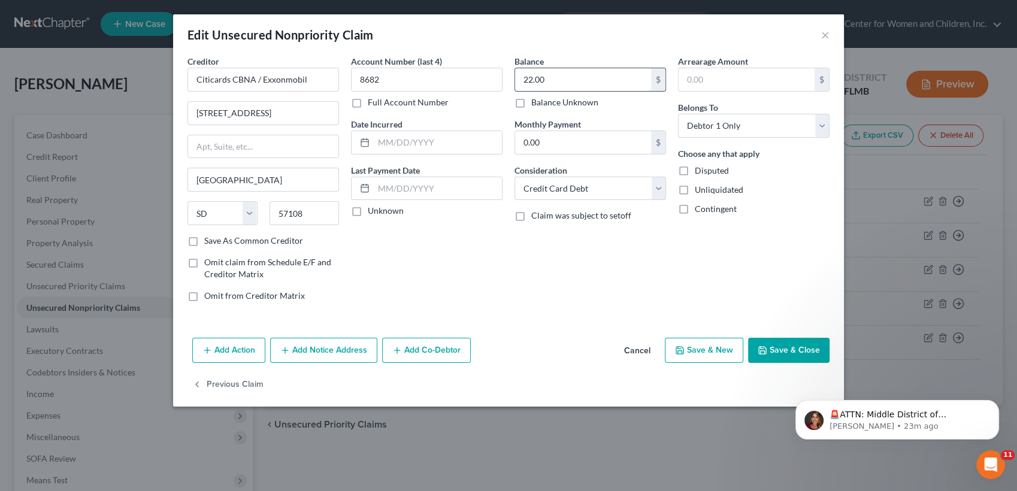
click at [584, 77] on input "22.00" at bounding box center [583, 79] width 136 height 23
type input "1.00"
click at [811, 358] on button "Save & Close" at bounding box center [788, 350] width 81 height 25
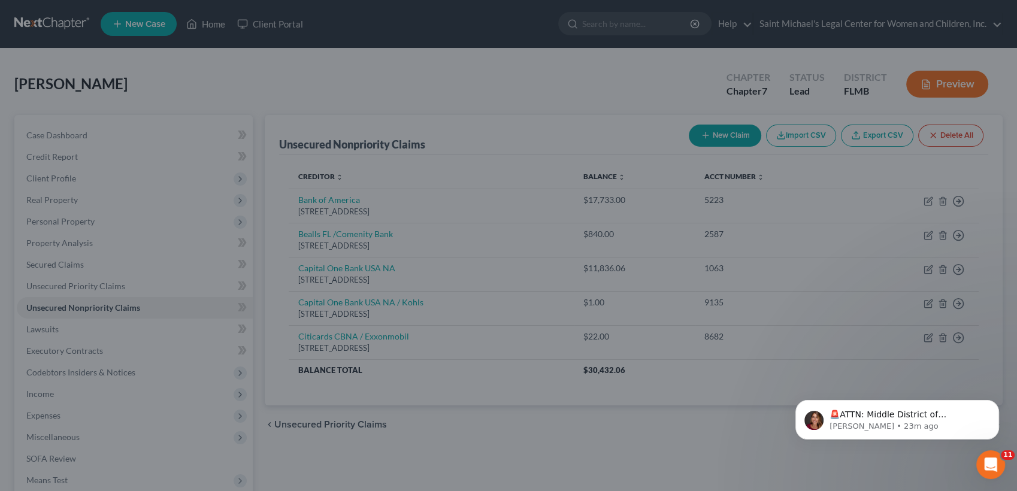
type input "0"
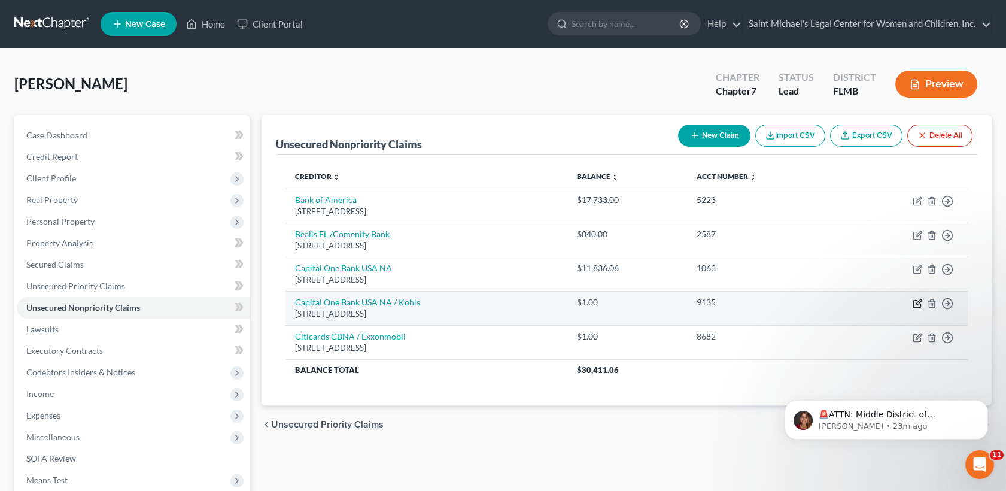
click at [921, 302] on icon "button" at bounding box center [918, 304] width 10 height 10
select select "46"
select select "2"
select select "0"
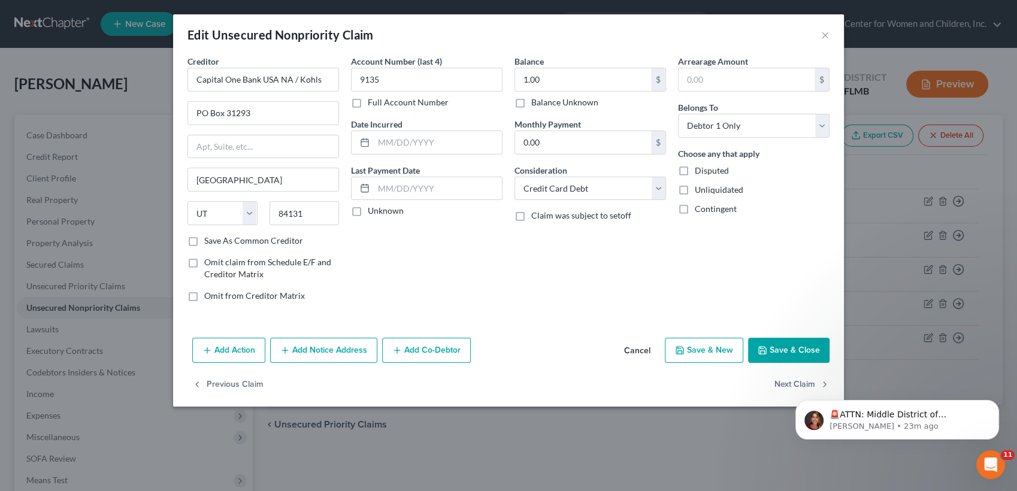
click at [803, 350] on button "Save & Close" at bounding box center [788, 350] width 81 height 25
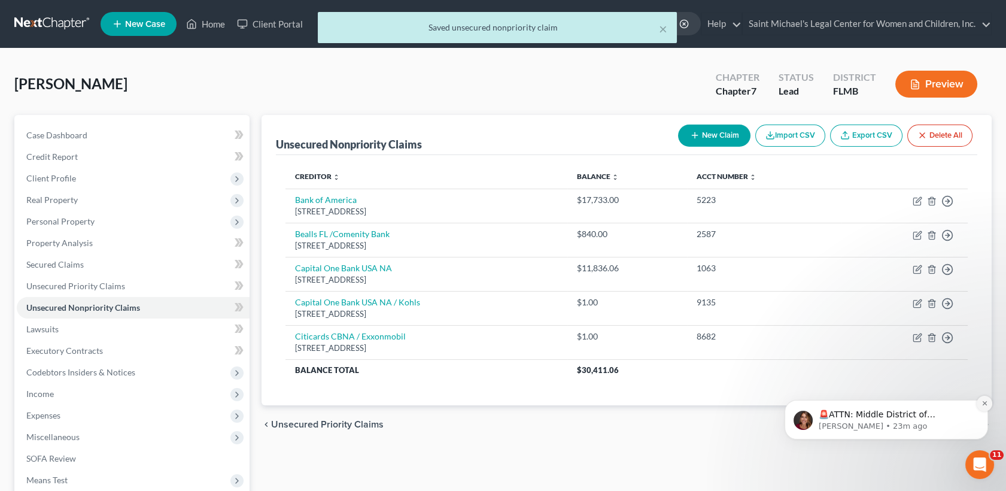
click at [986, 403] on icon "Dismiss notification" at bounding box center [985, 403] width 7 height 7
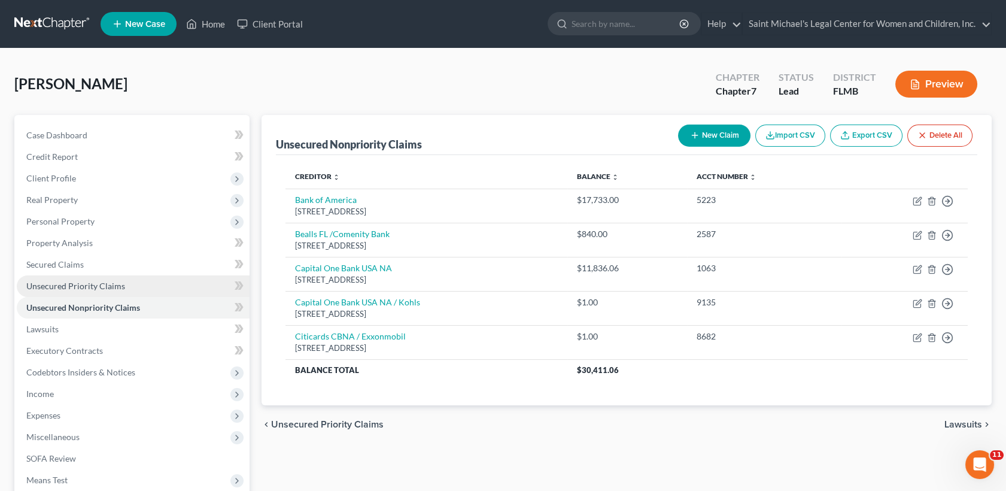
click at [102, 284] on span "Unsecured Priority Claims" at bounding box center [75, 286] width 99 height 10
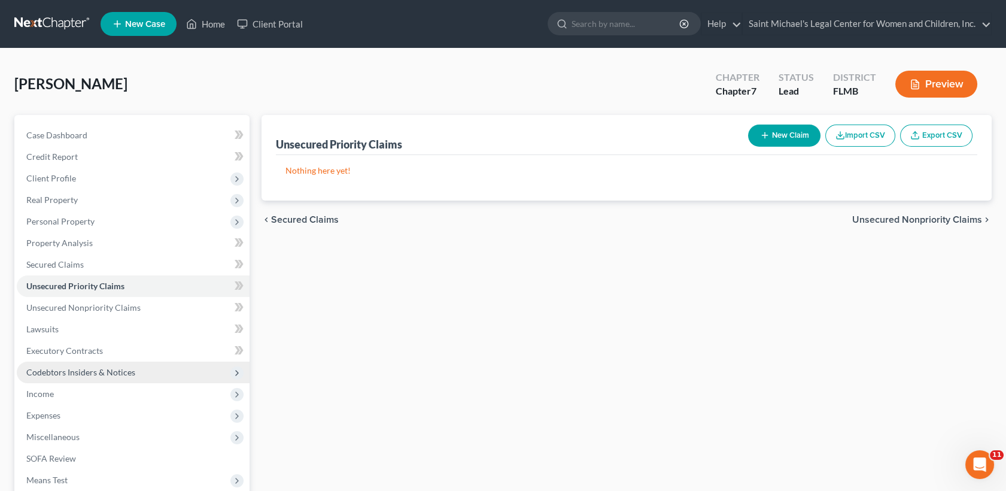
click at [131, 371] on span "Codebtors Insiders & Notices" at bounding box center [80, 372] width 109 height 10
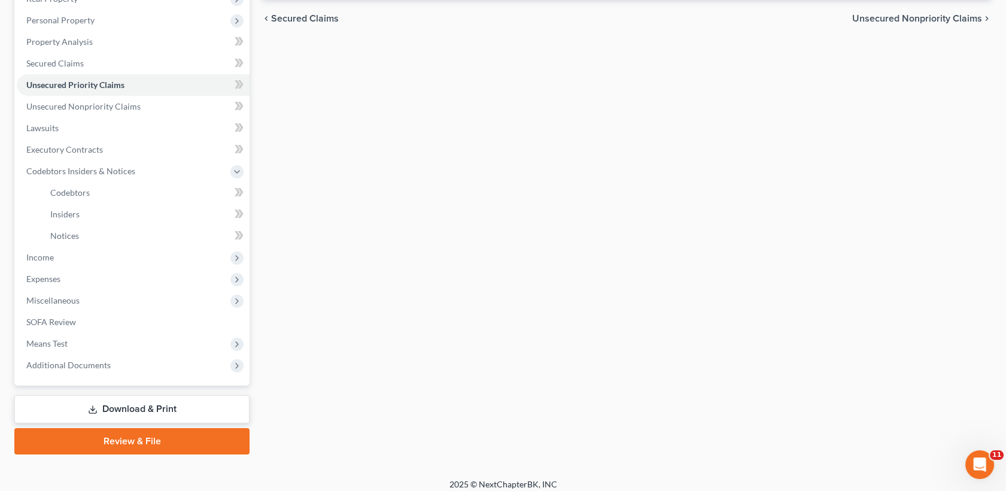
scroll to position [209, 0]
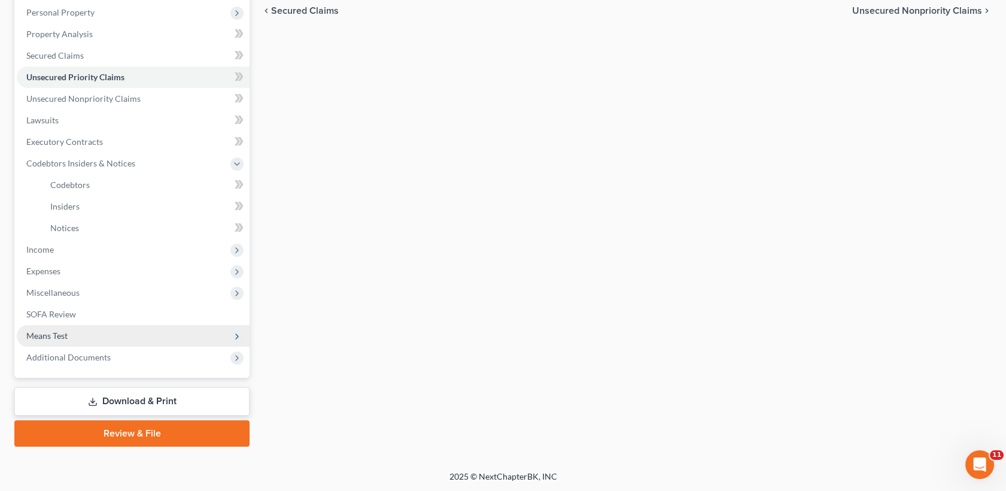
click at [162, 340] on span "Means Test" at bounding box center [133, 336] width 233 height 22
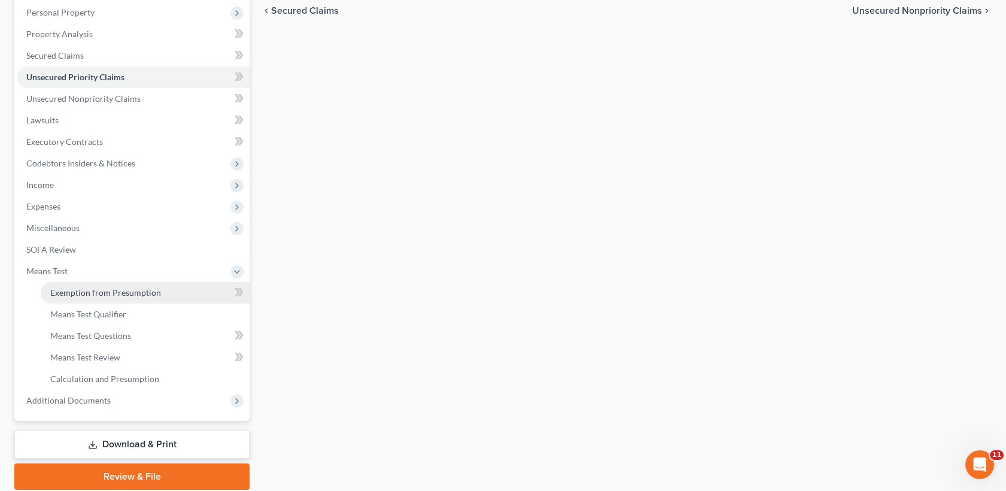
click at [168, 289] on link "Exemption from Presumption" at bounding box center [145, 293] width 209 height 22
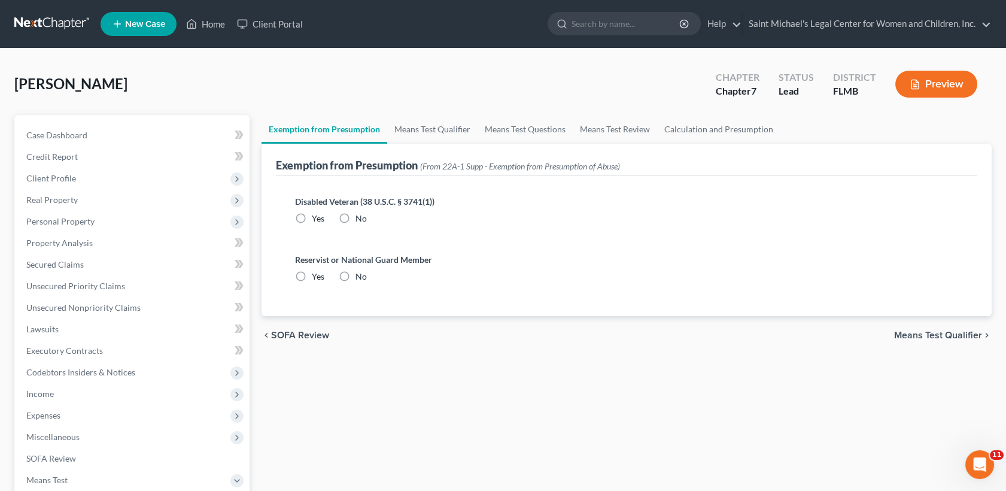
click at [356, 217] on label "No" at bounding box center [361, 219] width 11 height 12
click at [360, 217] on input "No" at bounding box center [364, 217] width 8 height 8
radio input "true"
click at [356, 275] on label "No" at bounding box center [361, 277] width 11 height 12
click at [360, 275] on input "No" at bounding box center [364, 275] width 8 height 8
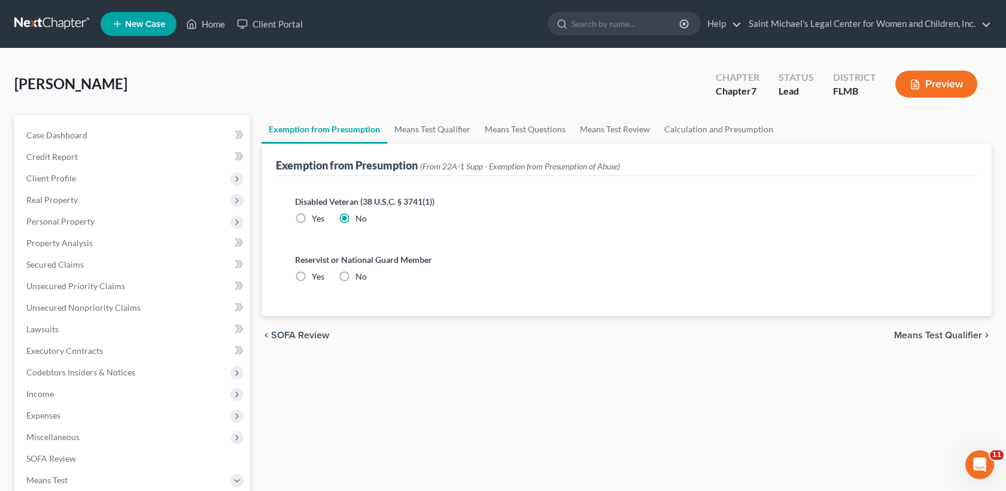
radio input "true"
click at [87, 223] on span "Personal Property" at bounding box center [60, 221] width 68 height 10
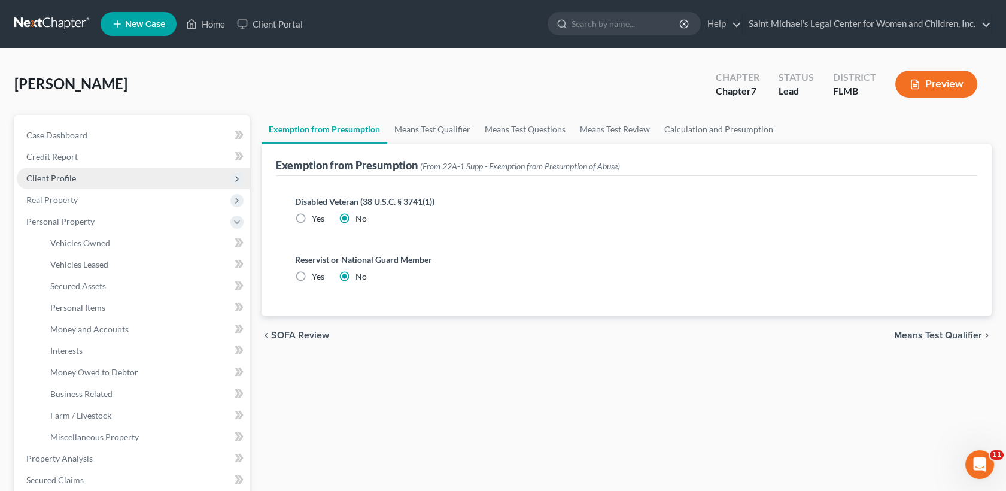
click at [82, 180] on span "Client Profile" at bounding box center [133, 179] width 233 height 22
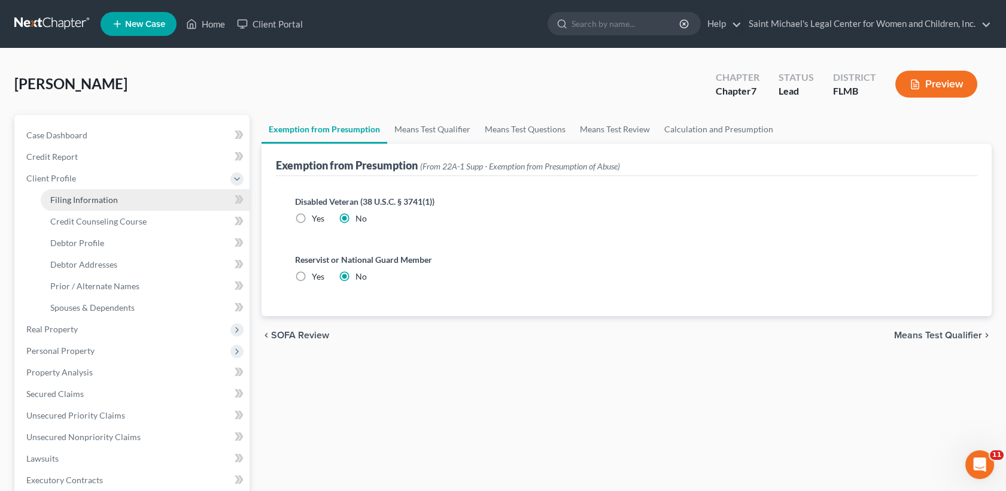
click at [95, 197] on span "Filing Information" at bounding box center [84, 200] width 68 height 10
select select "1"
select select "0"
select select "9"
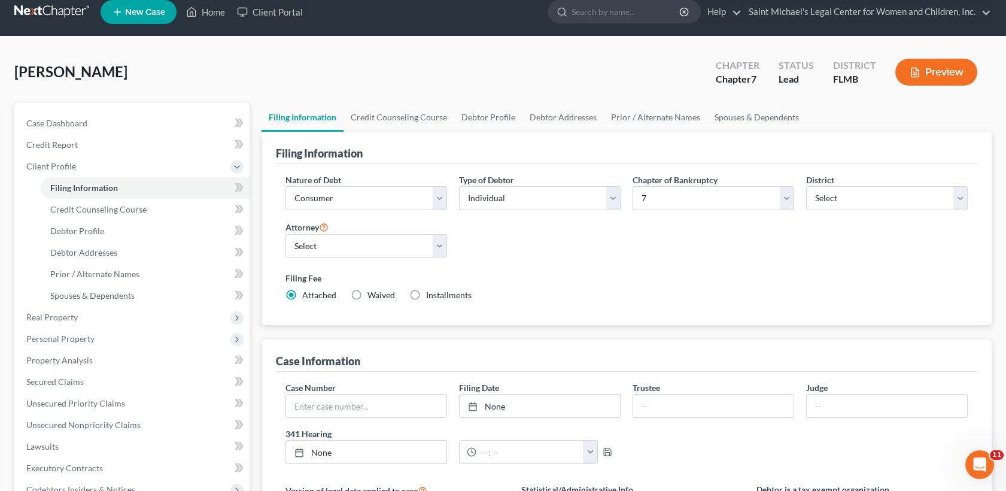
scroll to position [5, 0]
